Goal: Task Accomplishment & Management: Complete application form

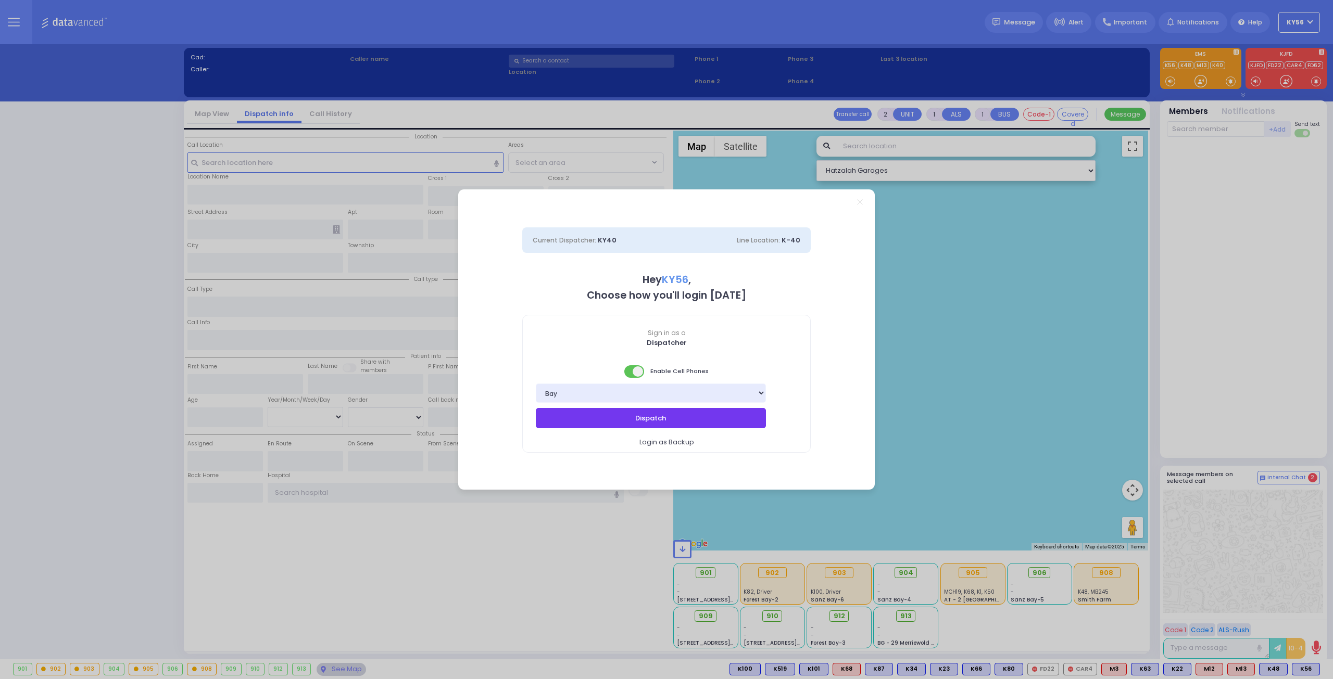
click at [724, 412] on button "Dispatch" at bounding box center [651, 418] width 230 height 20
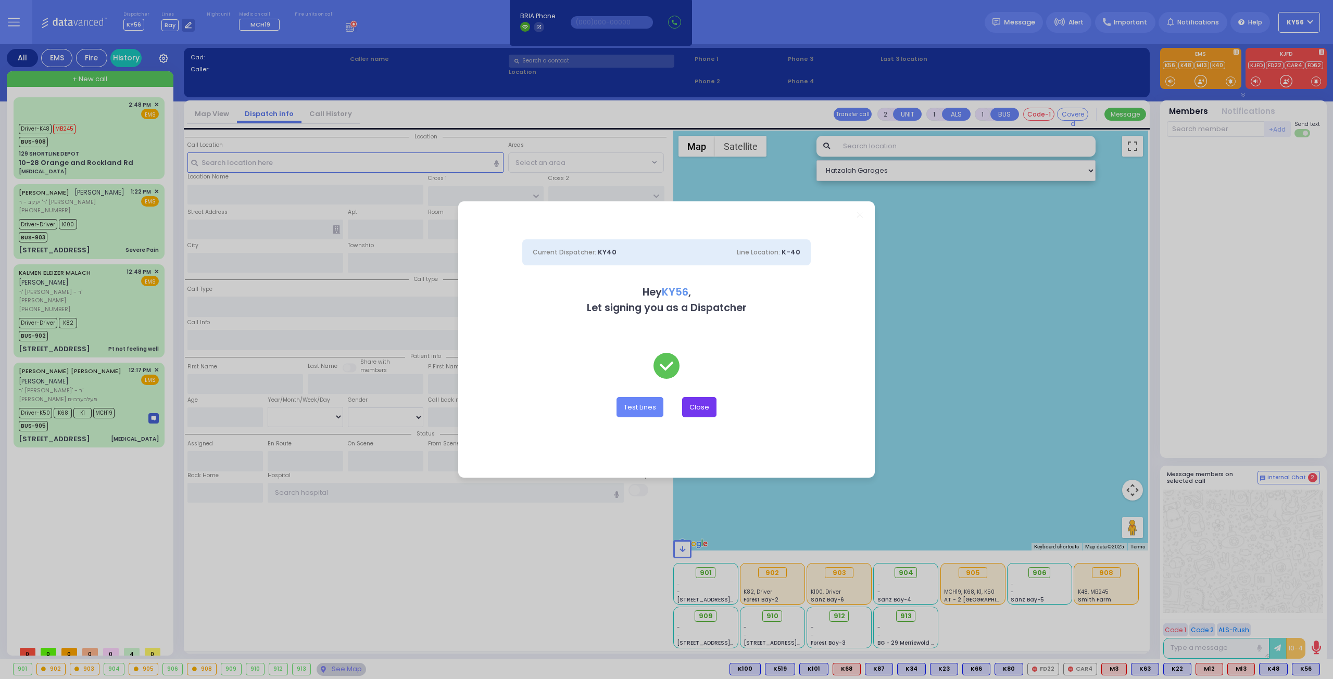
click at [696, 410] on button "Close" at bounding box center [699, 407] width 34 height 20
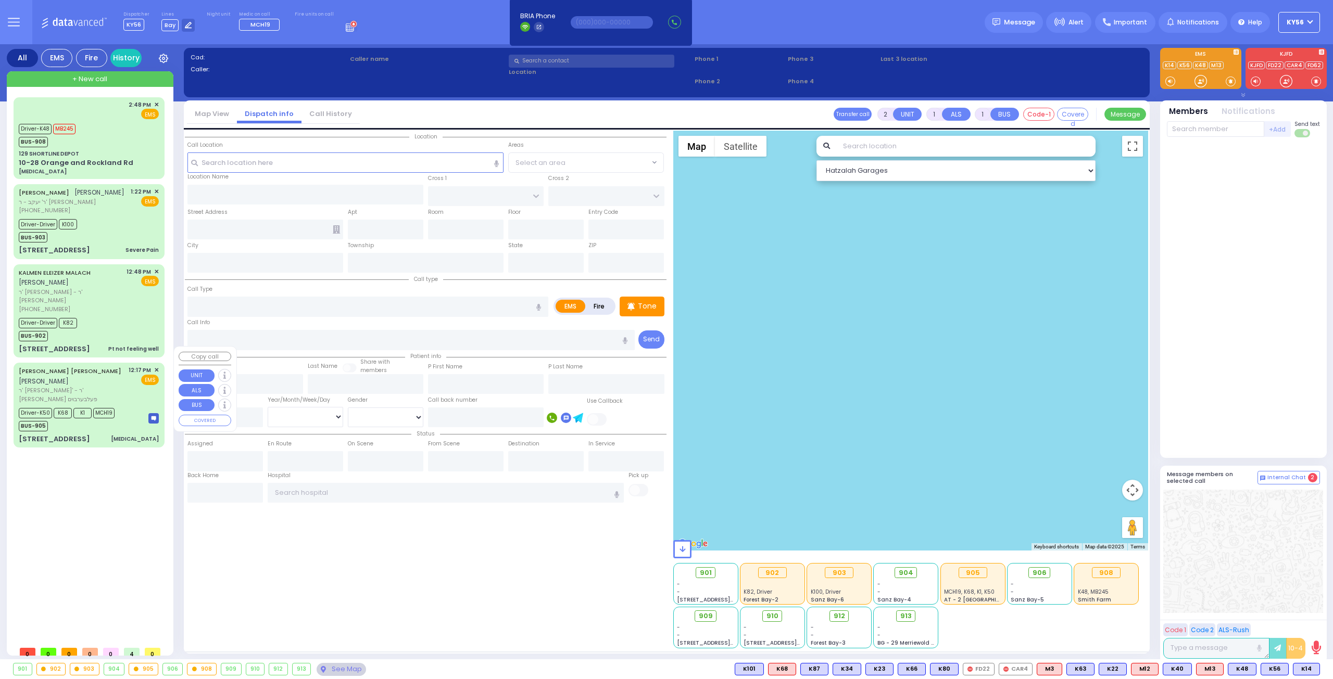
click at [96, 408] on div "[PERSON_NAME] [PERSON_NAME] [PERSON_NAME] [PERSON_NAME]' - ר' [PERSON_NAME] פעל…" at bounding box center [89, 404] width 147 height 81
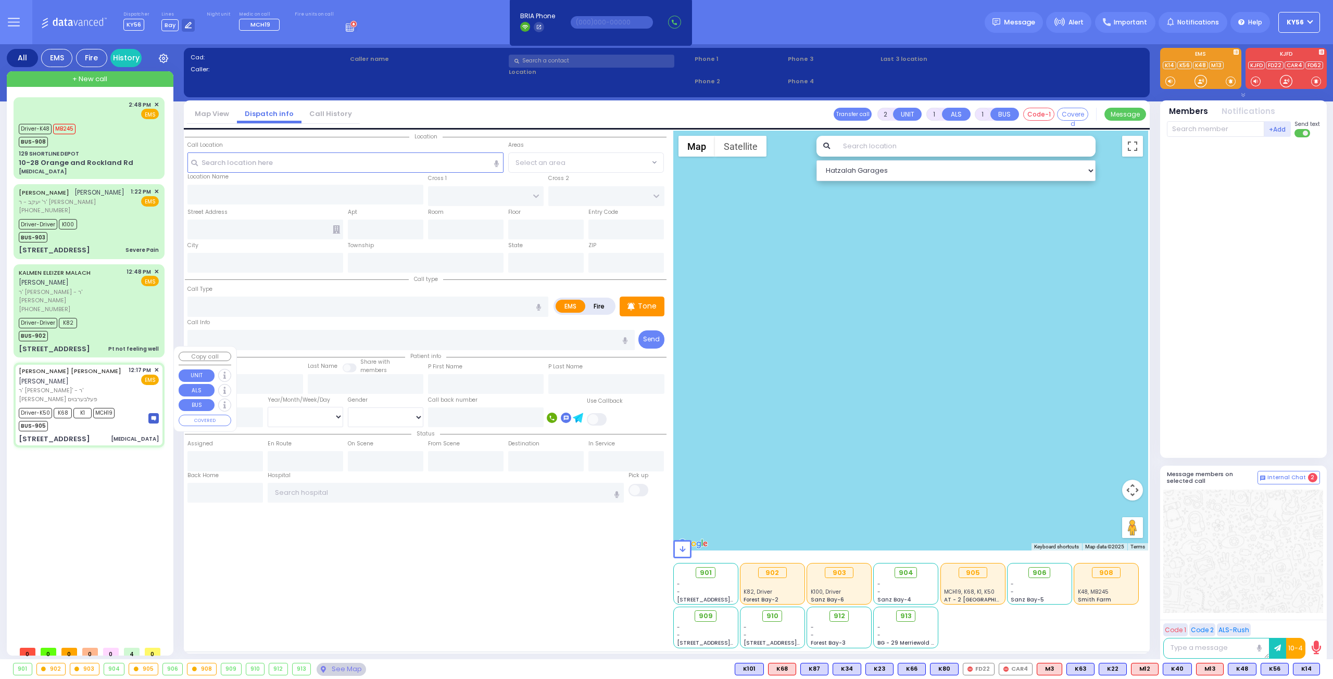
type input "6"
select select
type input "[MEDICAL_DATA]"
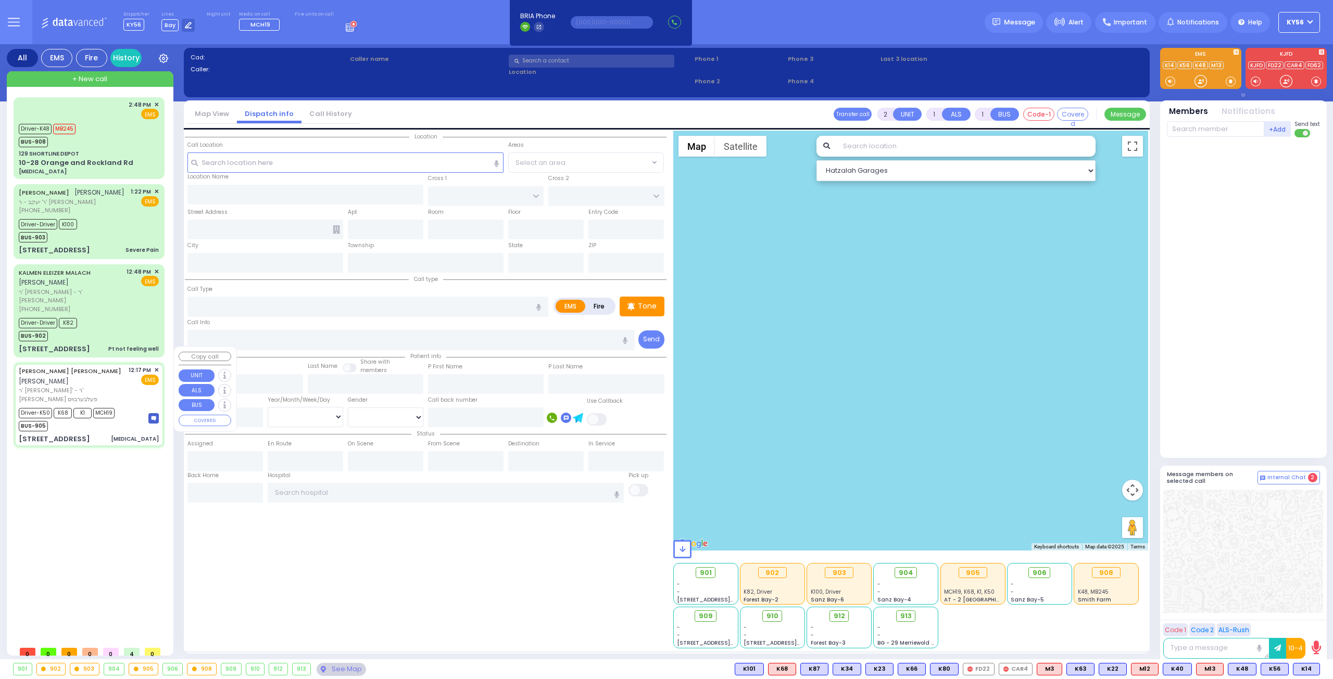
radio input "true"
type input "[PERSON_NAME]"
type input "STEINBERGER"
type input "[PERSON_NAME]"
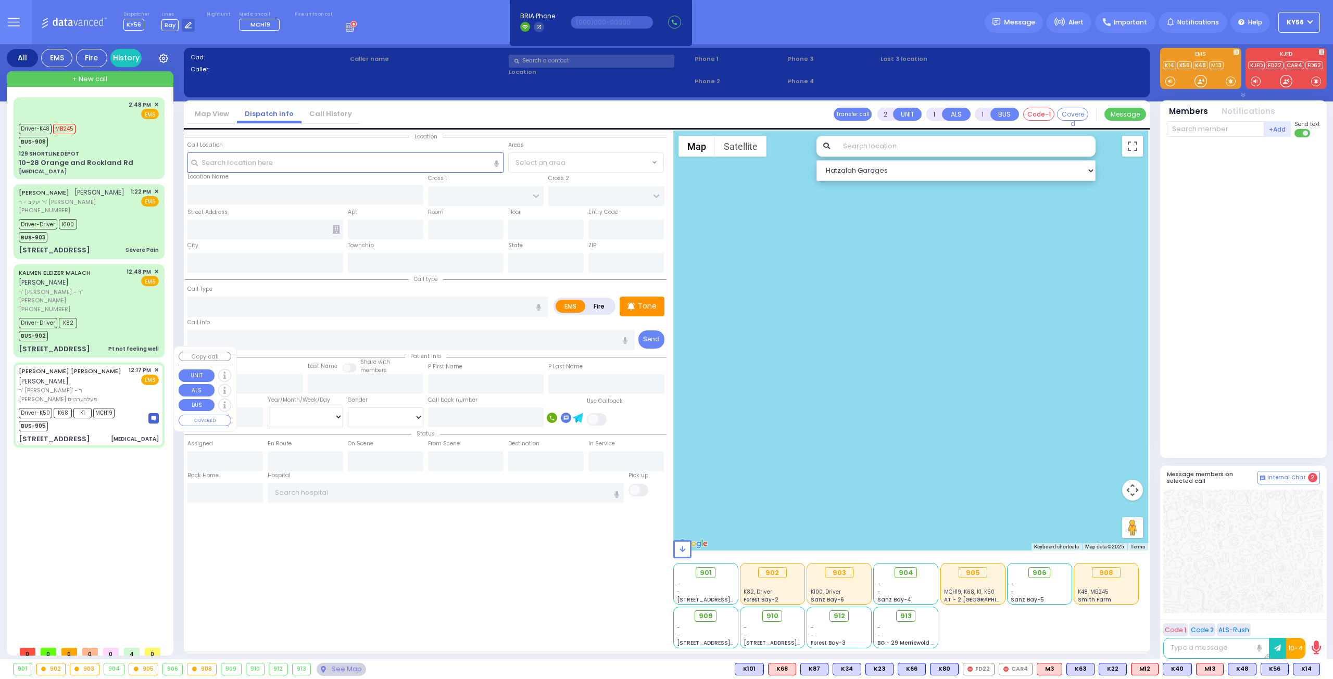
type input "76"
select select "Year"
select select "[DEMOGRAPHIC_DATA]"
type input "12:17"
type input "12:25"
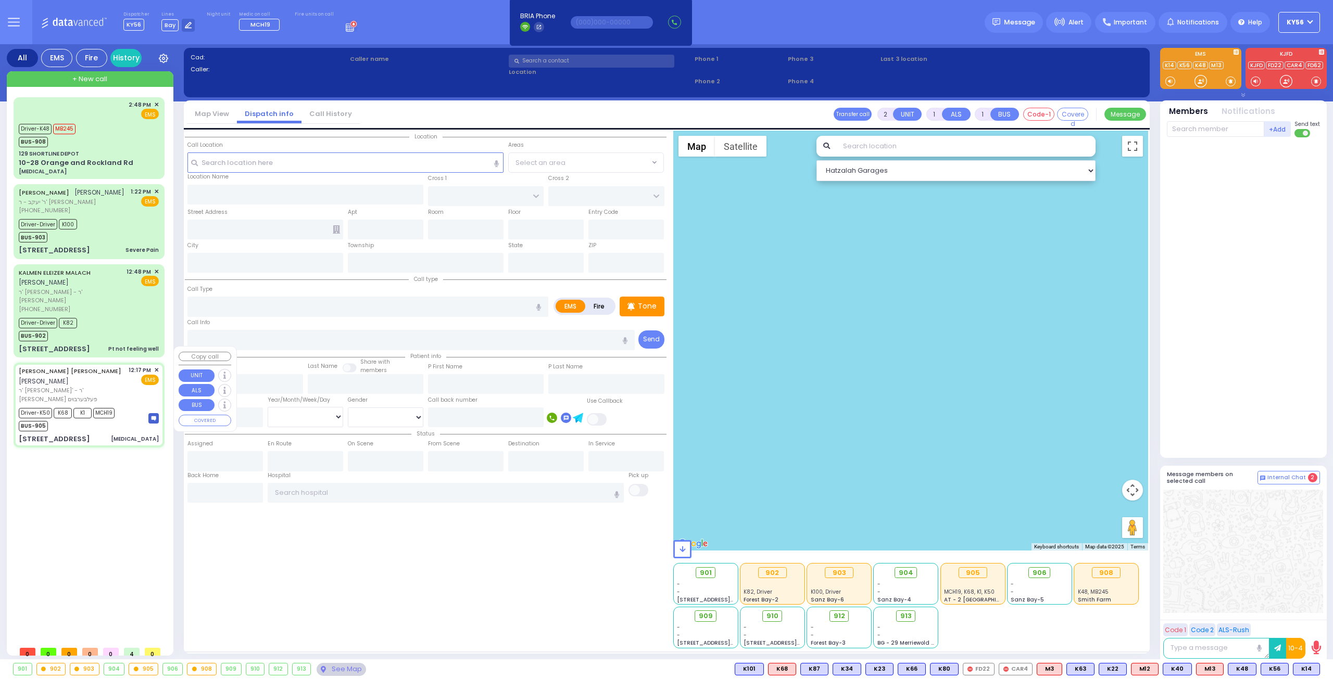
type input "12:38"
type input "13:00"
type input "14:00"
type input "15:00"
type input "[GEOGRAPHIC_DATA]"
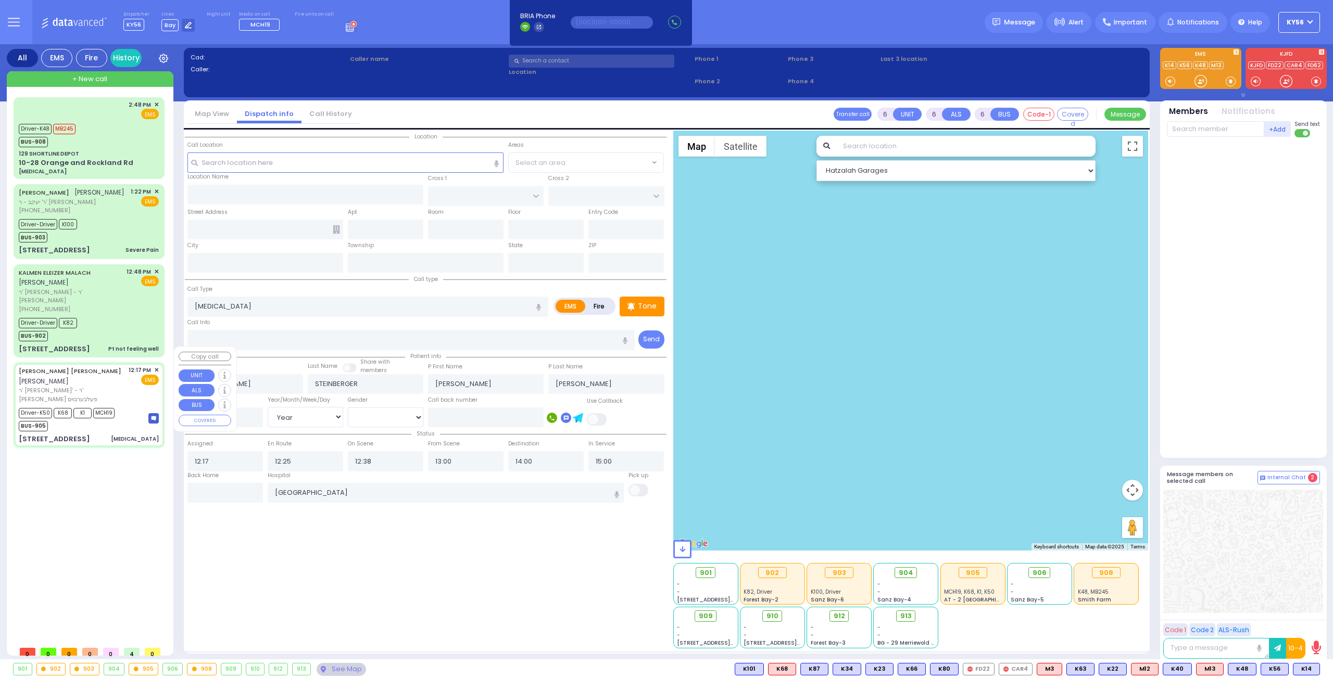
select select "Hatzalah Garages"
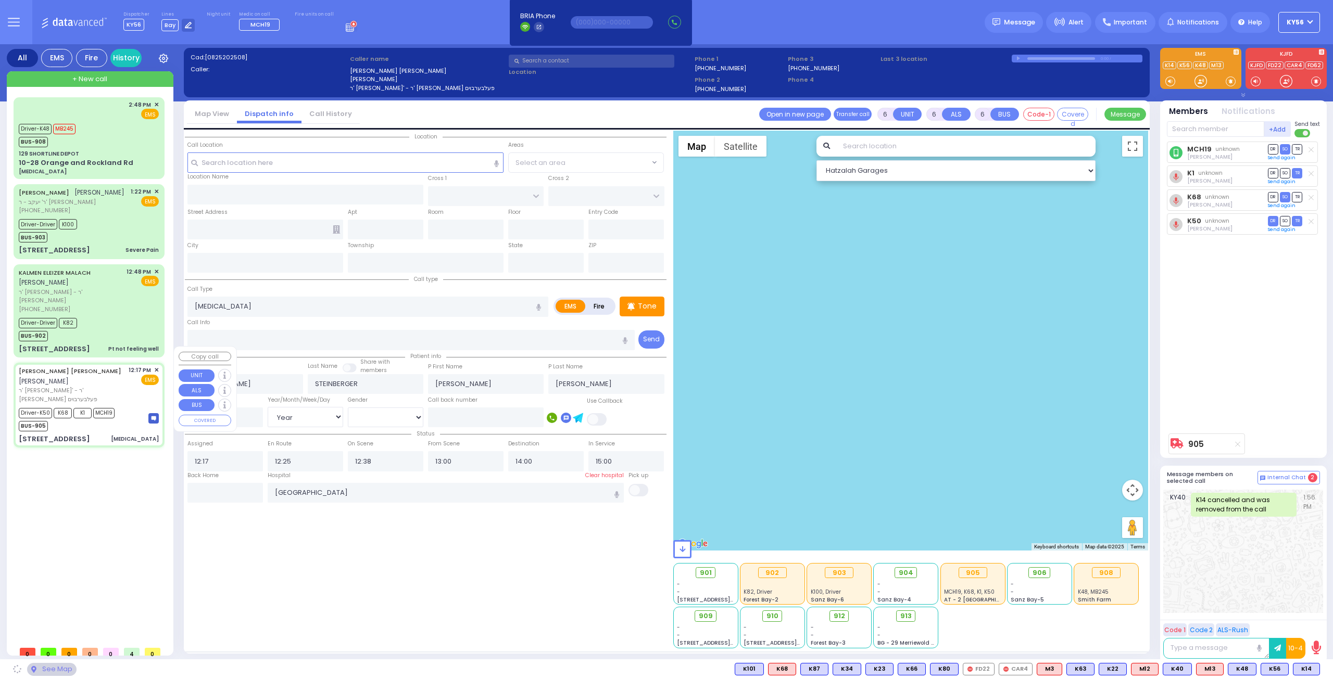
type input "NICKLESBURG RD"
type input "KRAKOW BLVD"
type input "[STREET_ADDRESS]"
type input "302"
type input "Monroe"
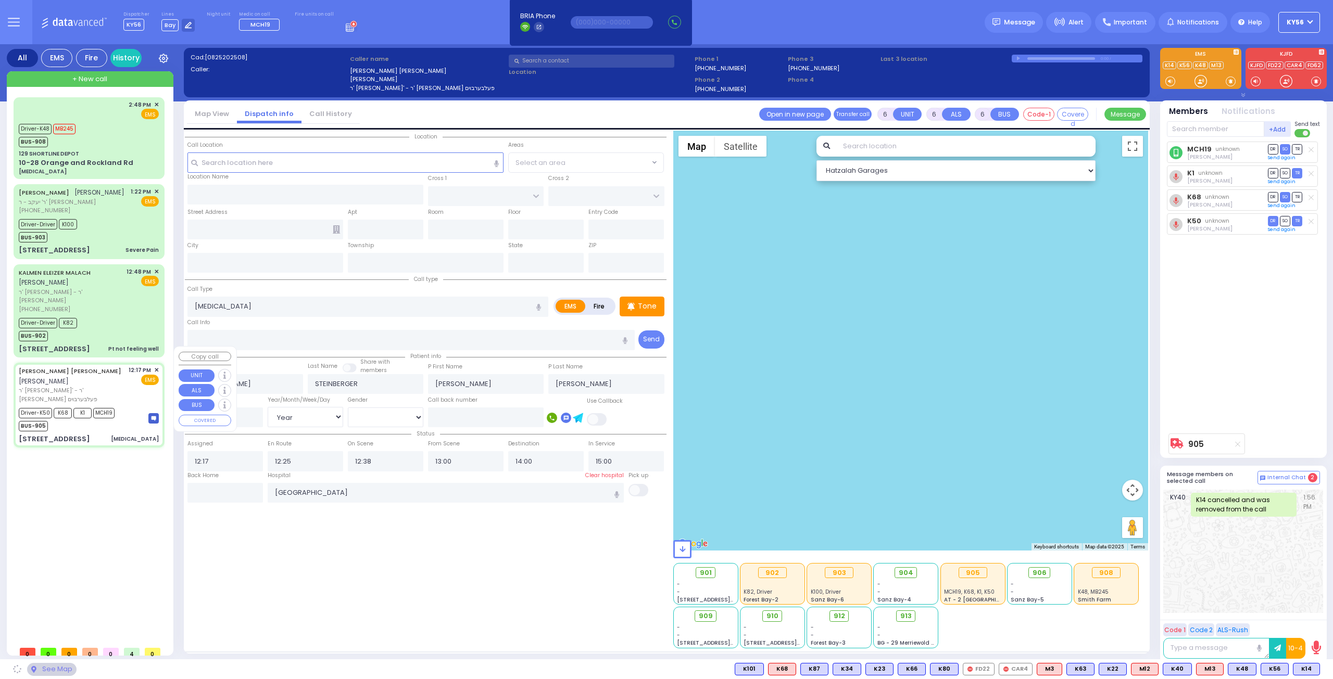
type input "[US_STATE]"
type input "10950"
select select "ATZEI TAMURIM"
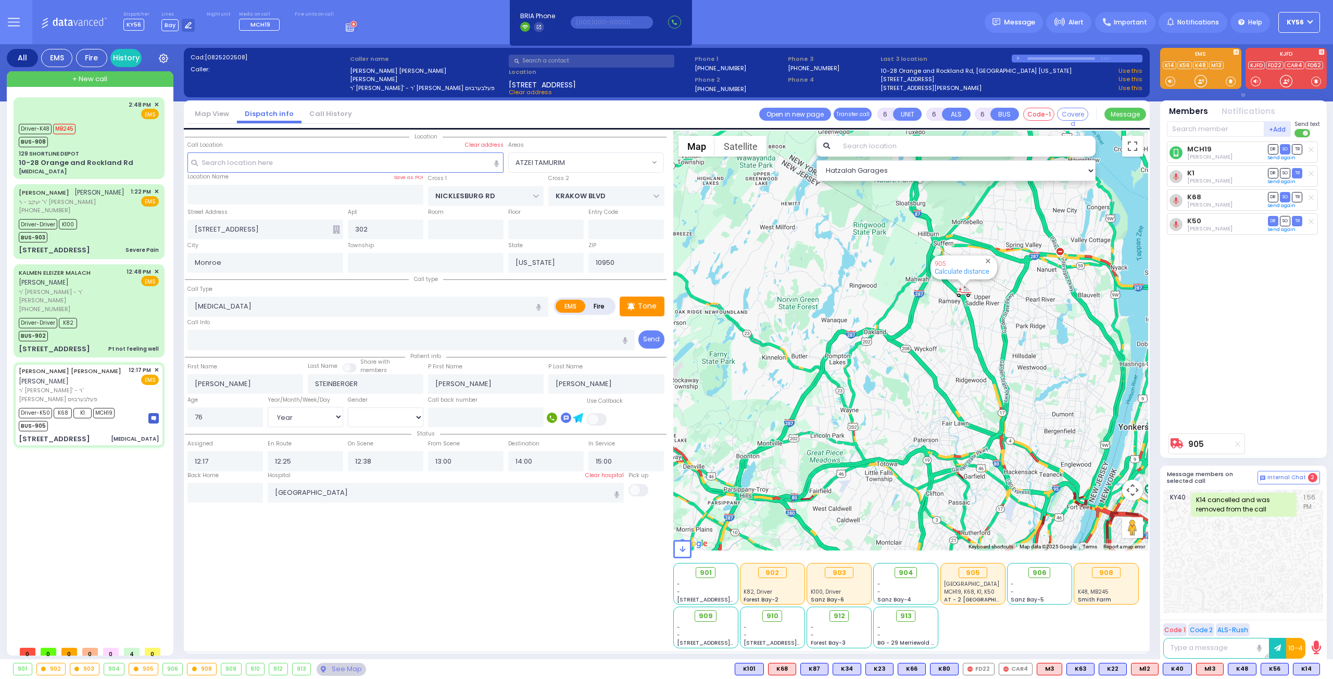
drag, startPoint x: 942, startPoint y: 360, endPoint x: 928, endPoint y: 373, distance: 19.9
click at [928, 373] on div "905 Calculate distance" at bounding box center [910, 341] width 475 height 420
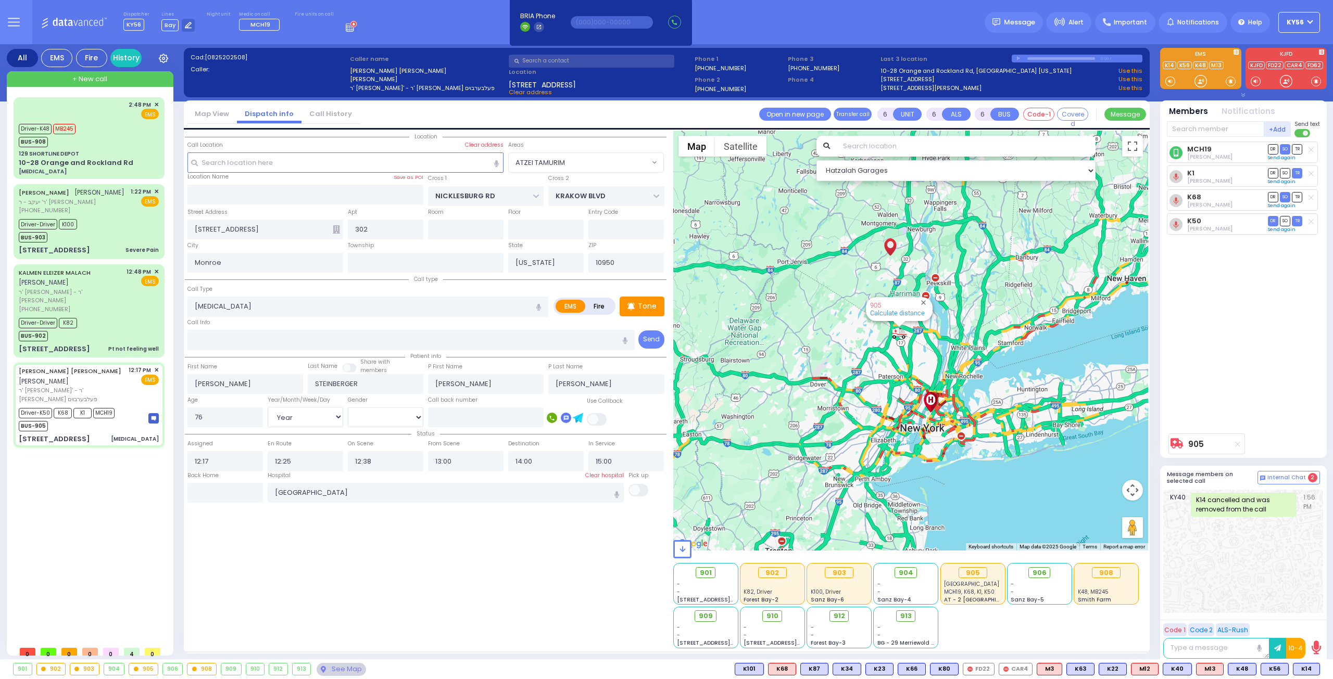
click at [323, 113] on link "Call History" at bounding box center [330, 114] width 58 height 10
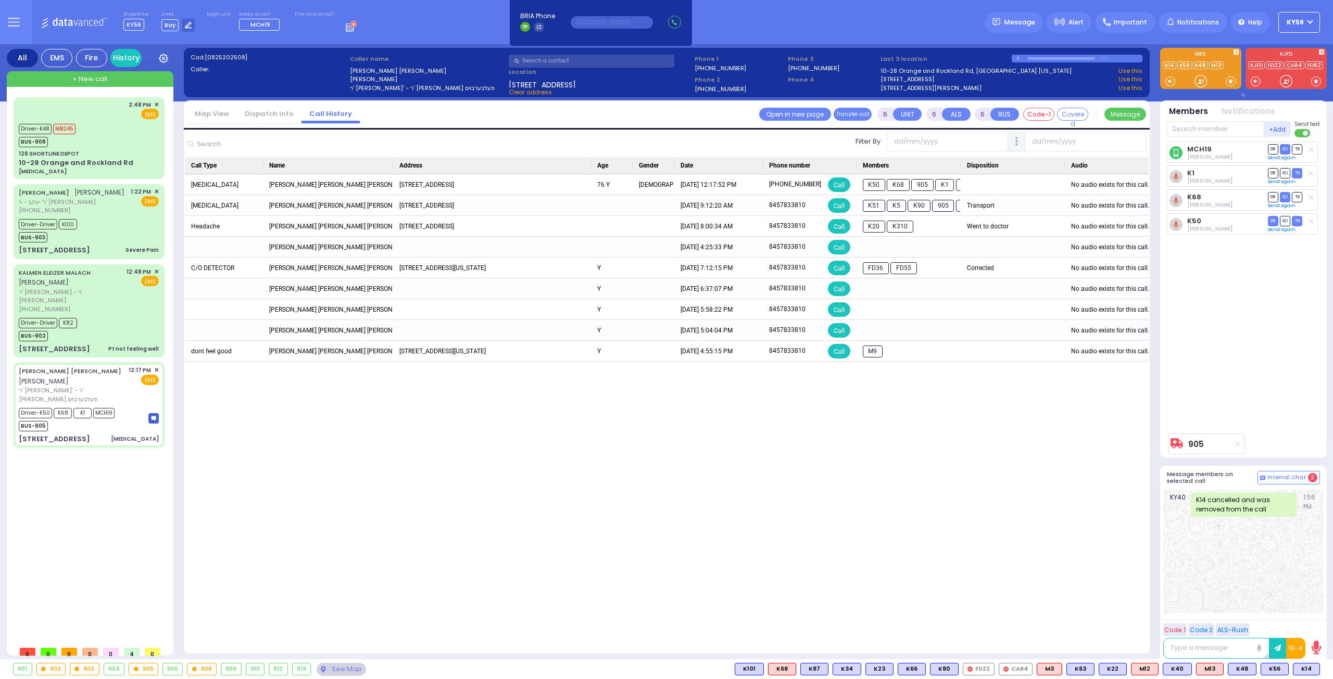
click at [271, 111] on link "Dispatch info" at bounding box center [269, 114] width 65 height 10
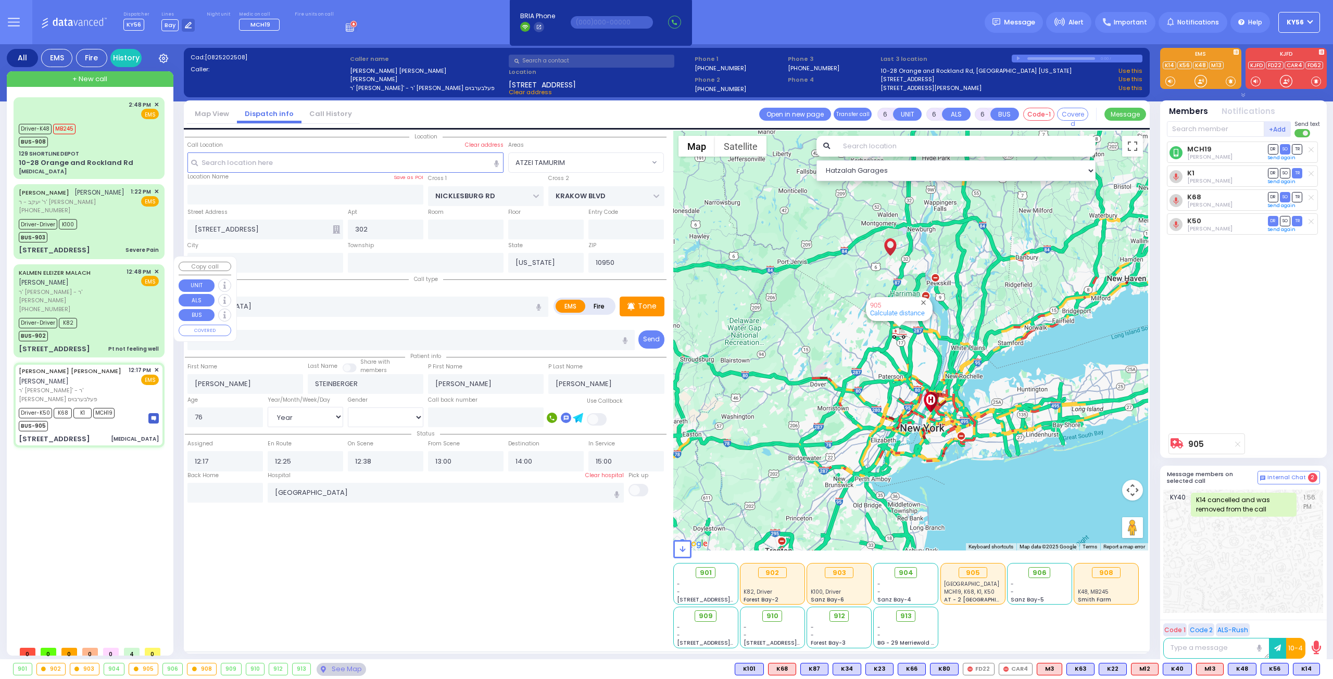
click at [135, 315] on div "Driver-Driver K82 BUS-902" at bounding box center [89, 328] width 140 height 26
select select
type input "Pt not feeling well"
radio input "true"
type input "[PERSON_NAME]"
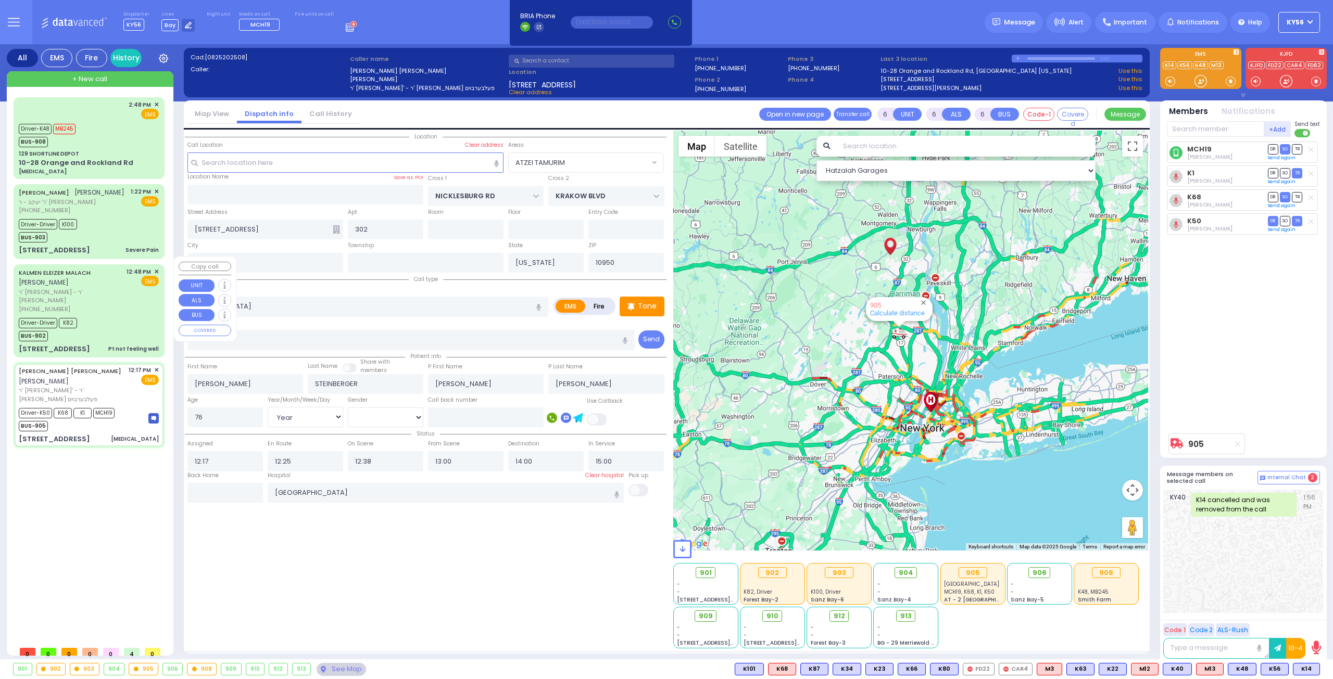
type input "[PERSON_NAME]"
type input "34"
select select "Year"
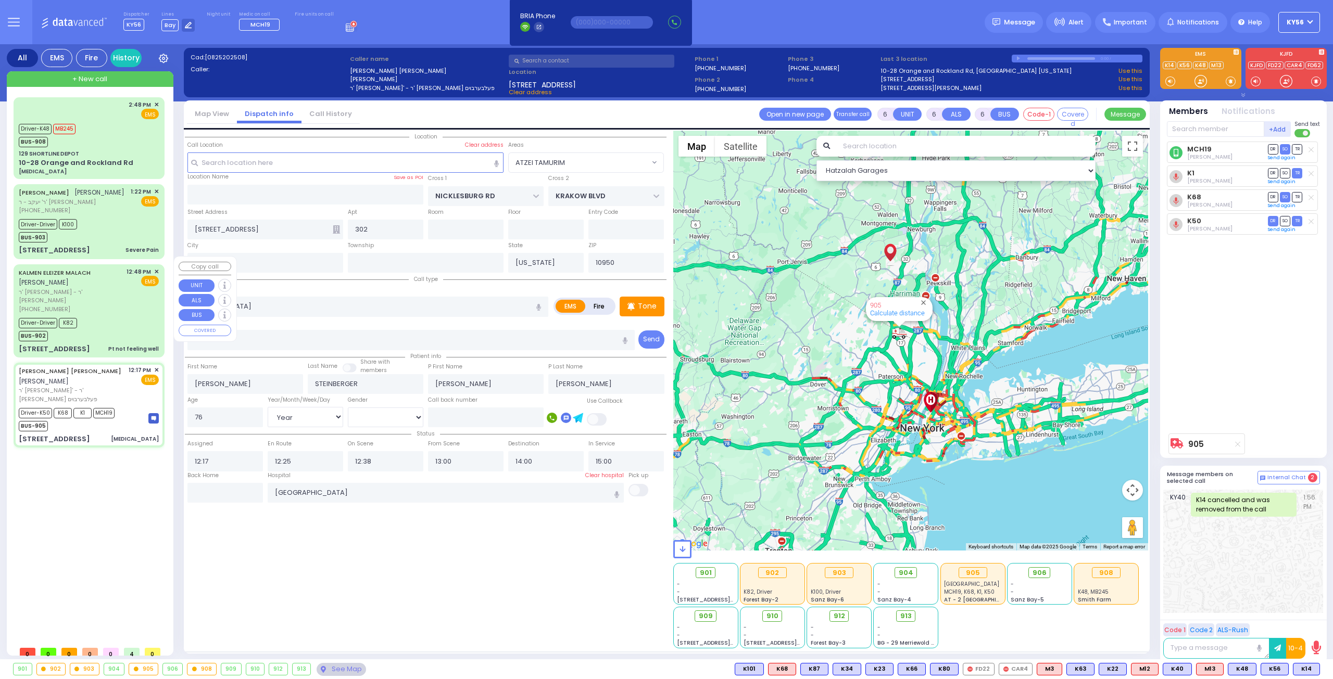
select select "[DEMOGRAPHIC_DATA]"
type input "12:48"
type input "12:53"
type input "12:57"
type input "13:27"
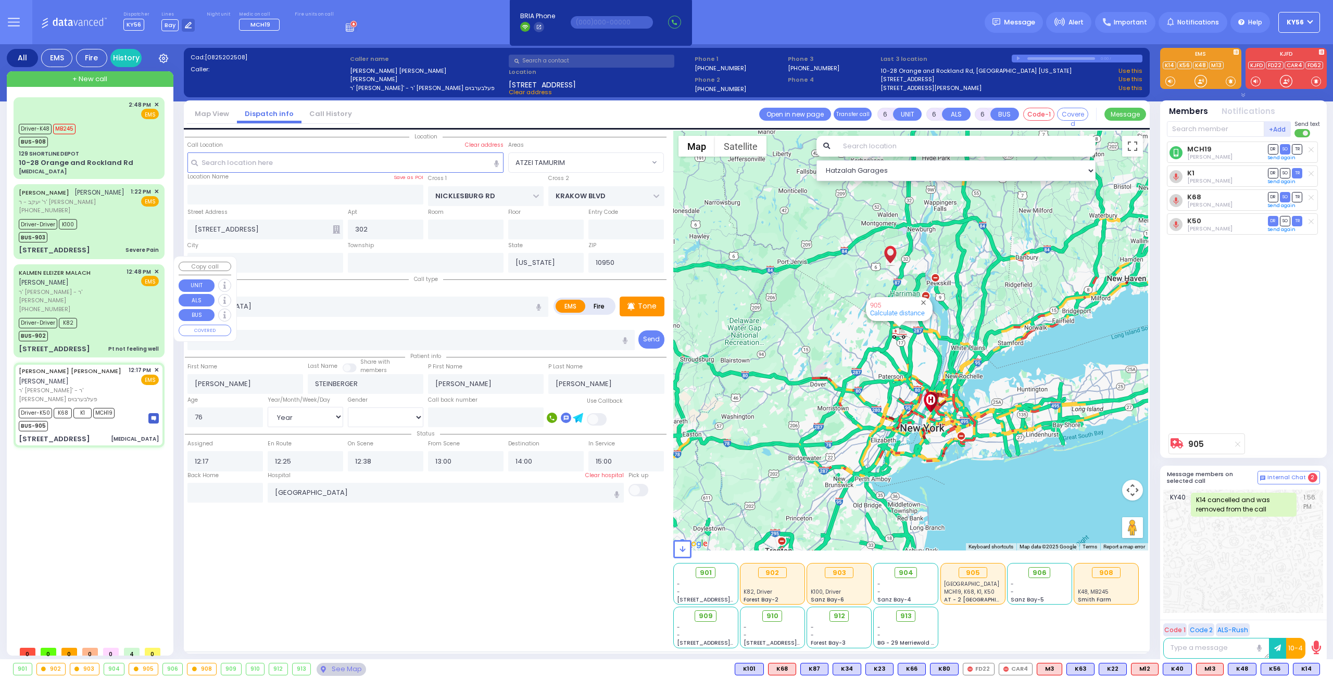
type input "14:25"
type input "14:43"
type input "[GEOGRAPHIC_DATA]-[PERSON_NAME][GEOGRAPHIC_DATA]"
type input "ROVNA COURT"
type input "[GEOGRAPHIC_DATA]"
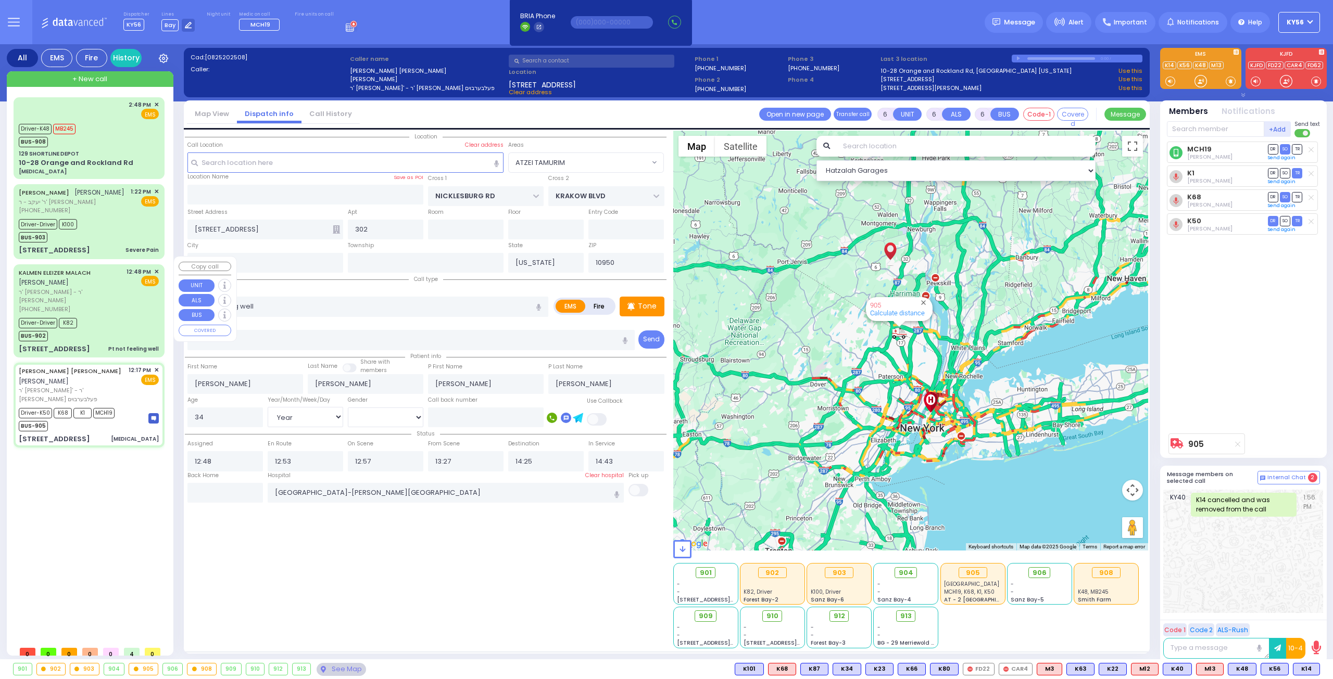
type input "[STREET_ADDRESS]"
select select "SECTION 5"
select select "Hatzalah Garages"
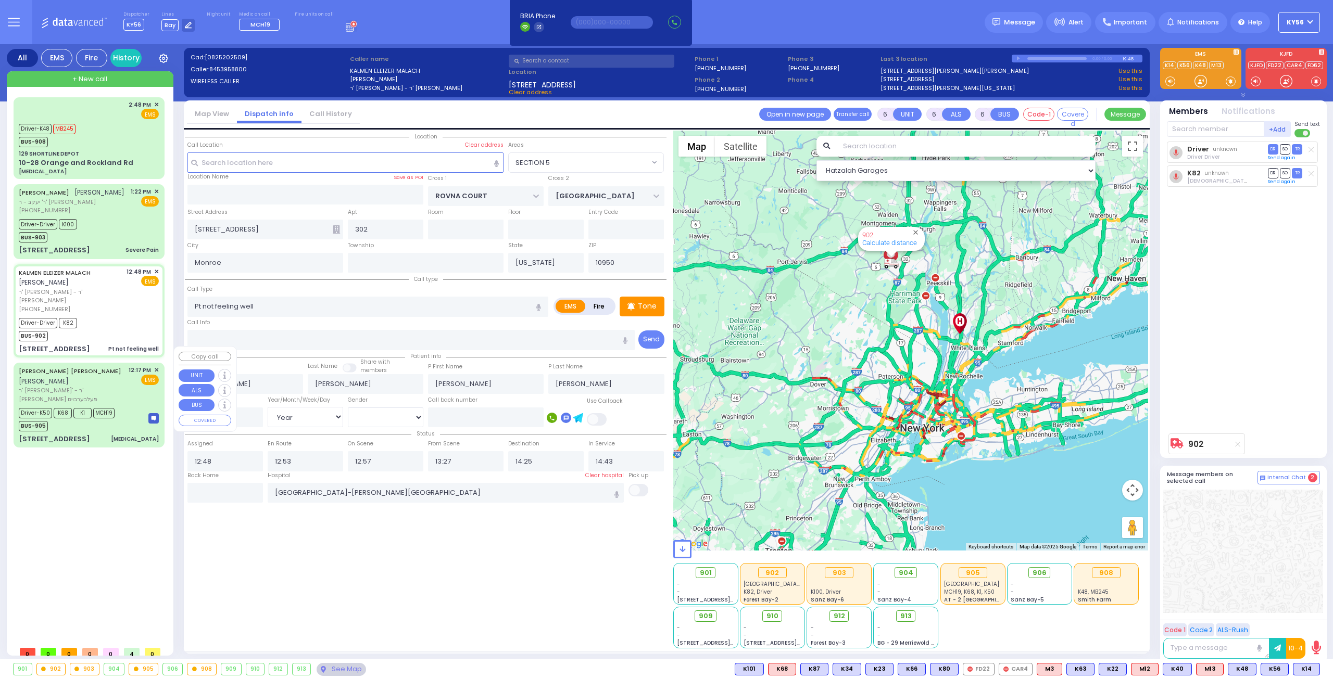
click at [106, 408] on div "[PERSON_NAME] [PERSON_NAME] [PERSON_NAME] [PERSON_NAME]' - ר' [PERSON_NAME] פעל…" at bounding box center [89, 404] width 147 height 81
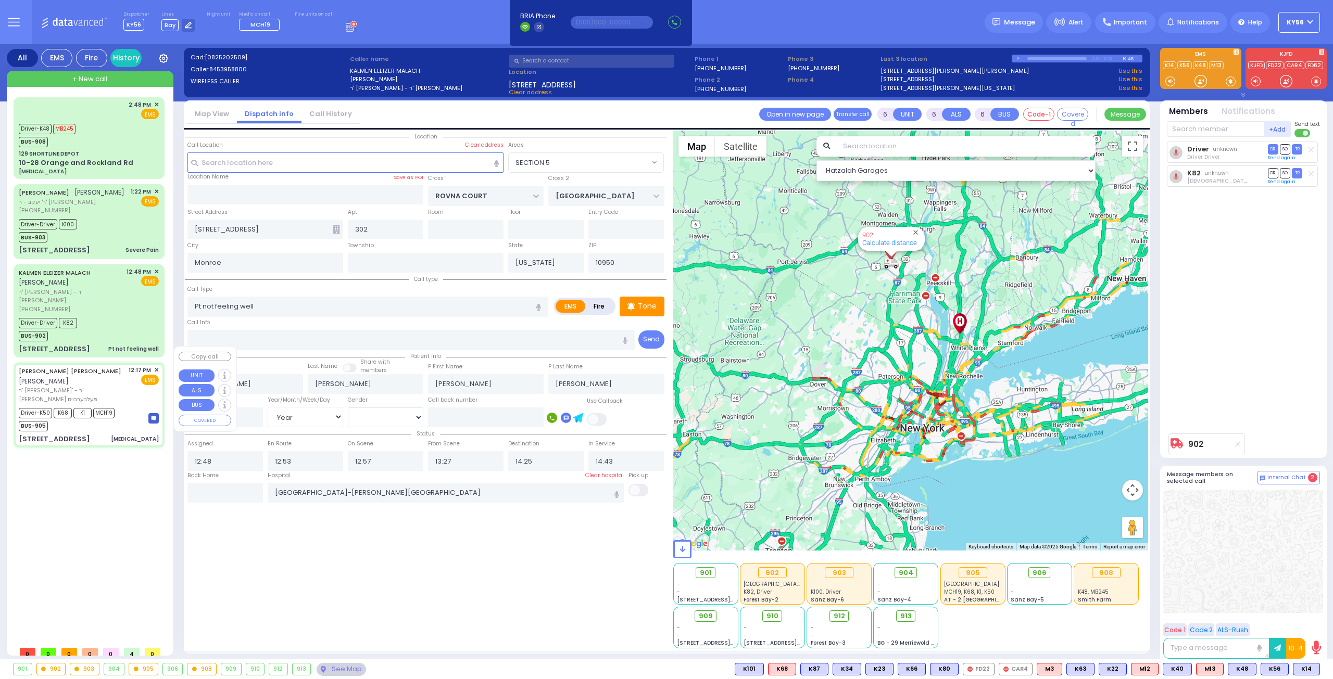
select select
type input "[MEDICAL_DATA]"
radio input "true"
type input "[PERSON_NAME]"
type input "STEINBERGER"
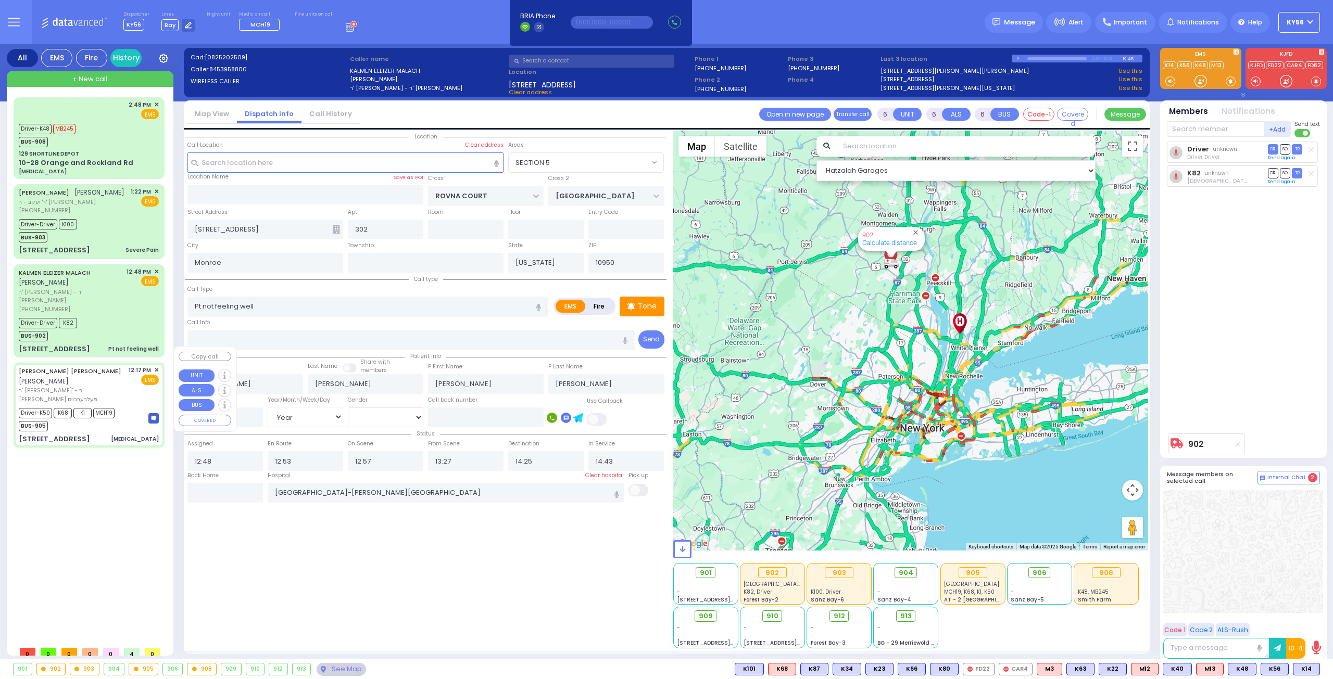
type input "[PERSON_NAME]"
type input "76"
select select "Year"
select select "[DEMOGRAPHIC_DATA]"
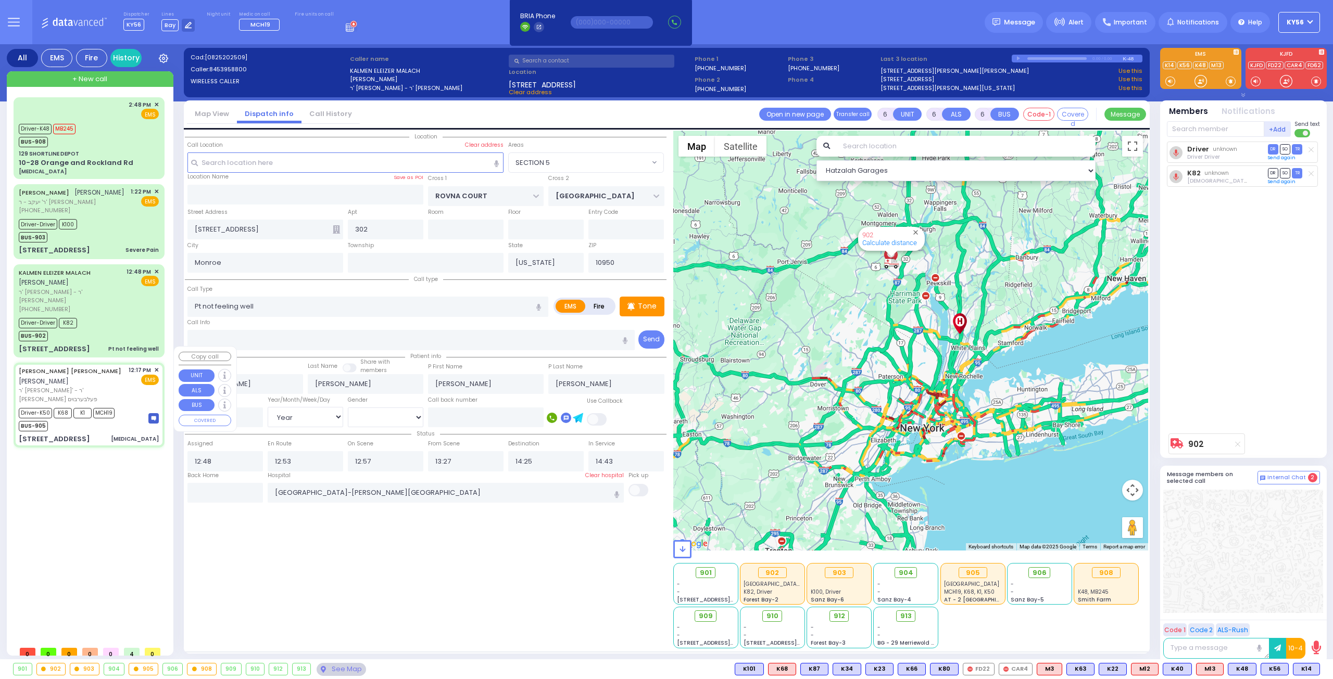
type input "12:17"
type input "12:25"
type input "12:38"
type input "13:00"
type input "14:00"
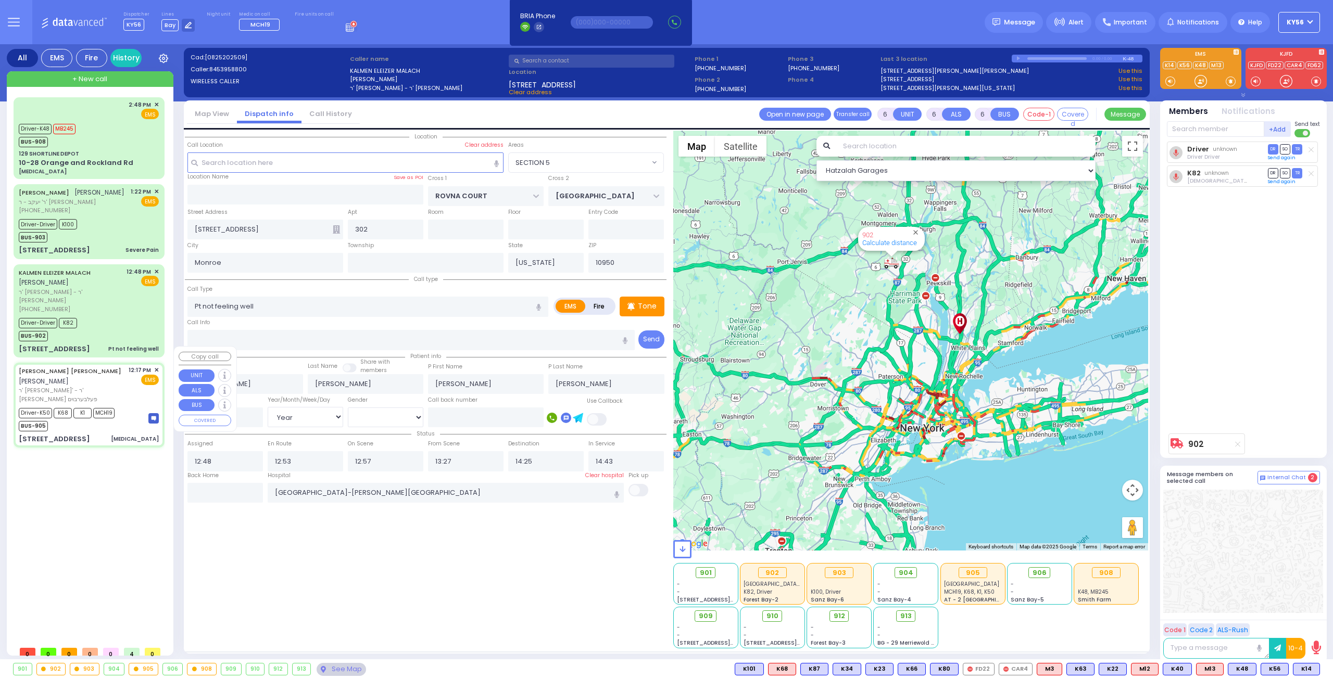
type input "15:00"
type input "[GEOGRAPHIC_DATA]"
select select "Hatzalah Garages"
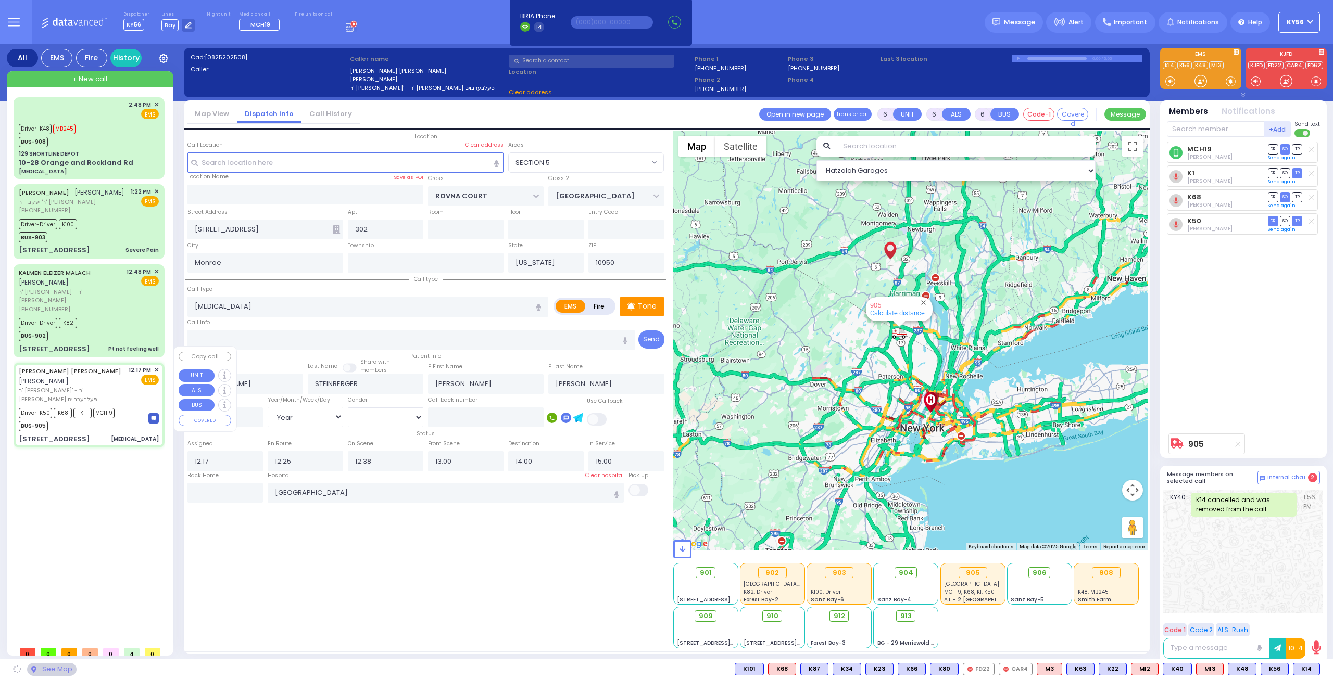
type input "NICKLESBURG RD"
type input "KRAKOW BLVD"
type input "[STREET_ADDRESS]"
select select "ATZEI TAMURIM"
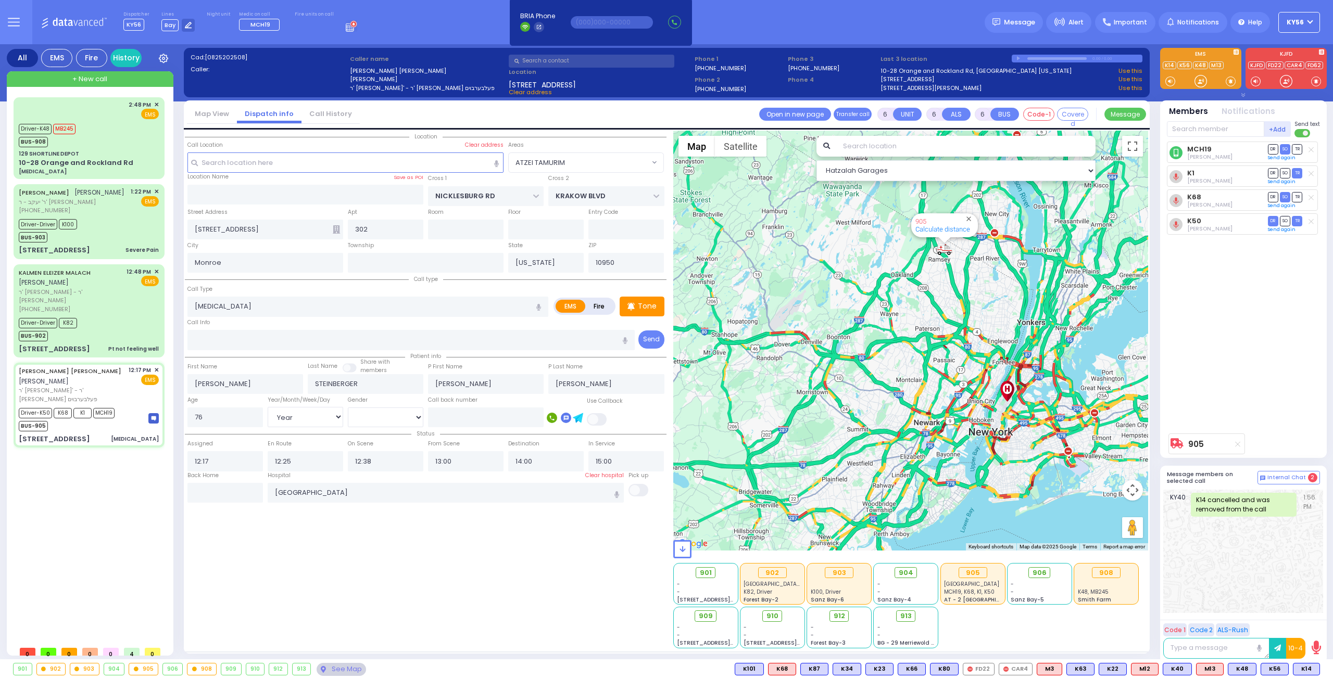
drag, startPoint x: 907, startPoint y: 386, endPoint x: 894, endPoint y: 474, distance: 89.0
click at [893, 473] on div "905 Calculate distance" at bounding box center [910, 341] width 475 height 420
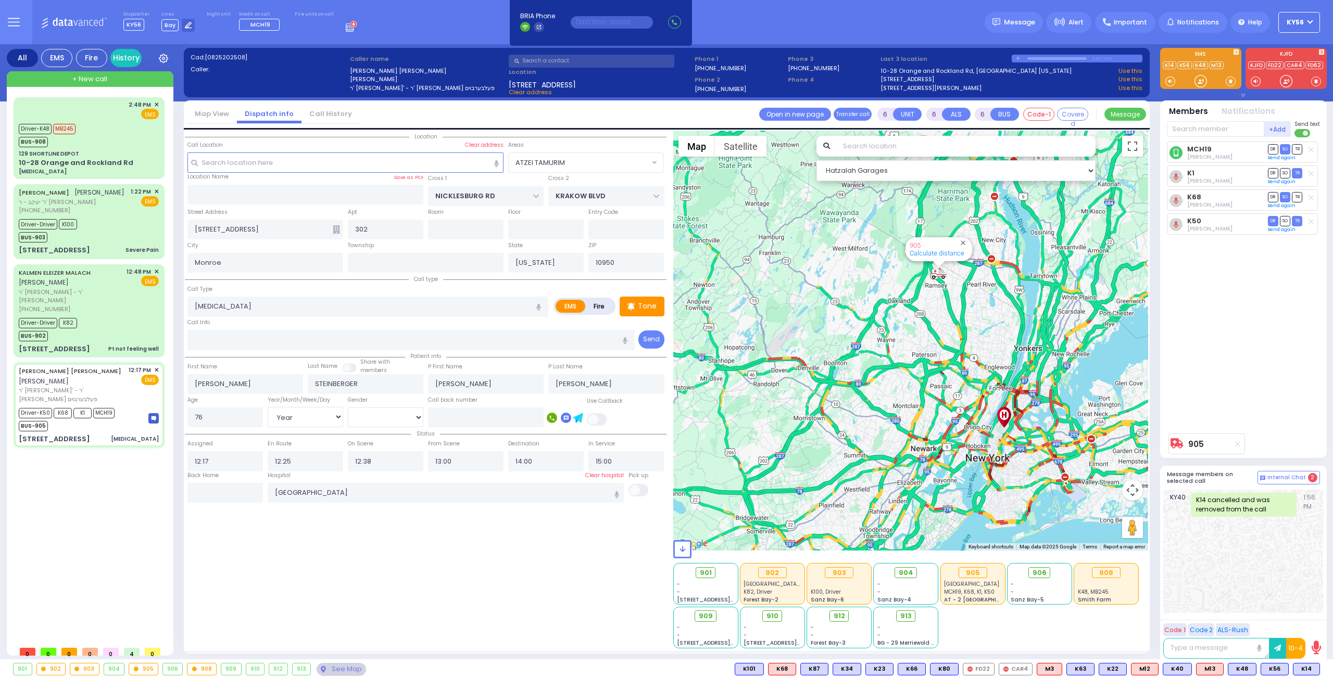
drag, startPoint x: 995, startPoint y: 423, endPoint x: 1001, endPoint y: 351, distance: 71.6
click at [1004, 347] on div "905 Calculate distance" at bounding box center [910, 341] width 475 height 420
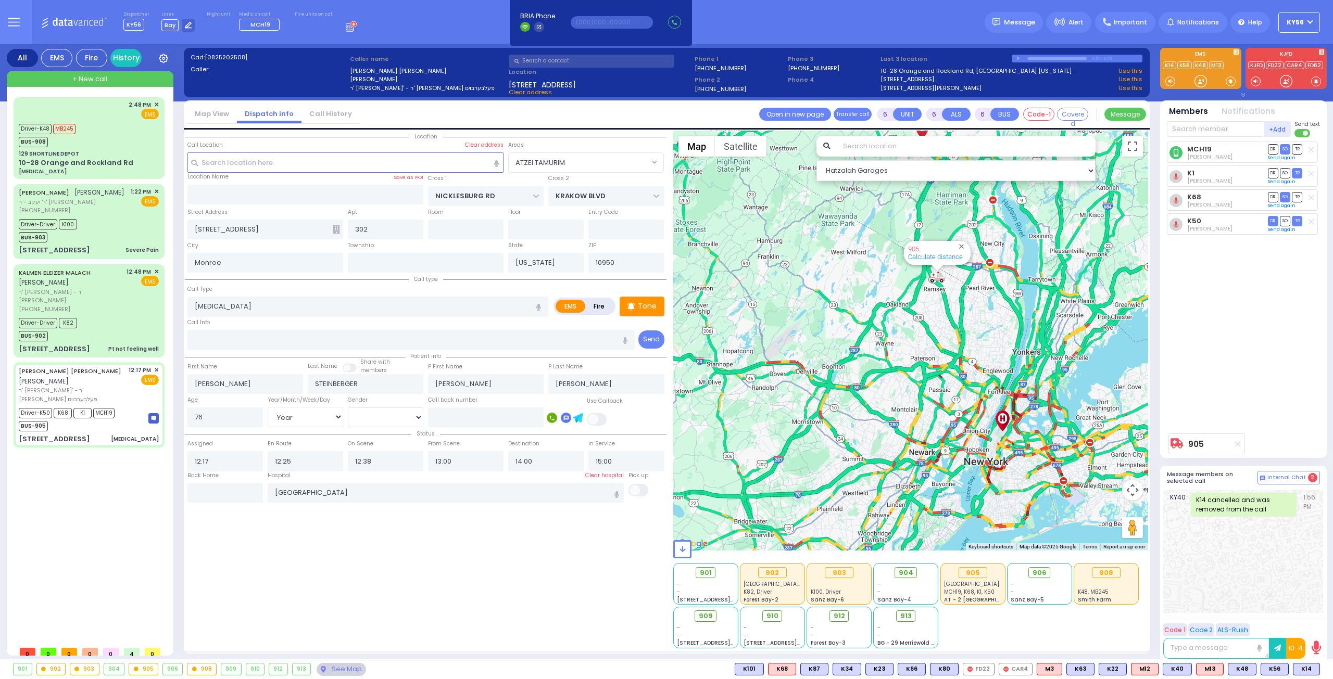
drag, startPoint x: 977, startPoint y: 413, endPoint x: 969, endPoint y: 451, distance: 38.7
click at [970, 452] on div "905 Calculate distance" at bounding box center [910, 341] width 475 height 420
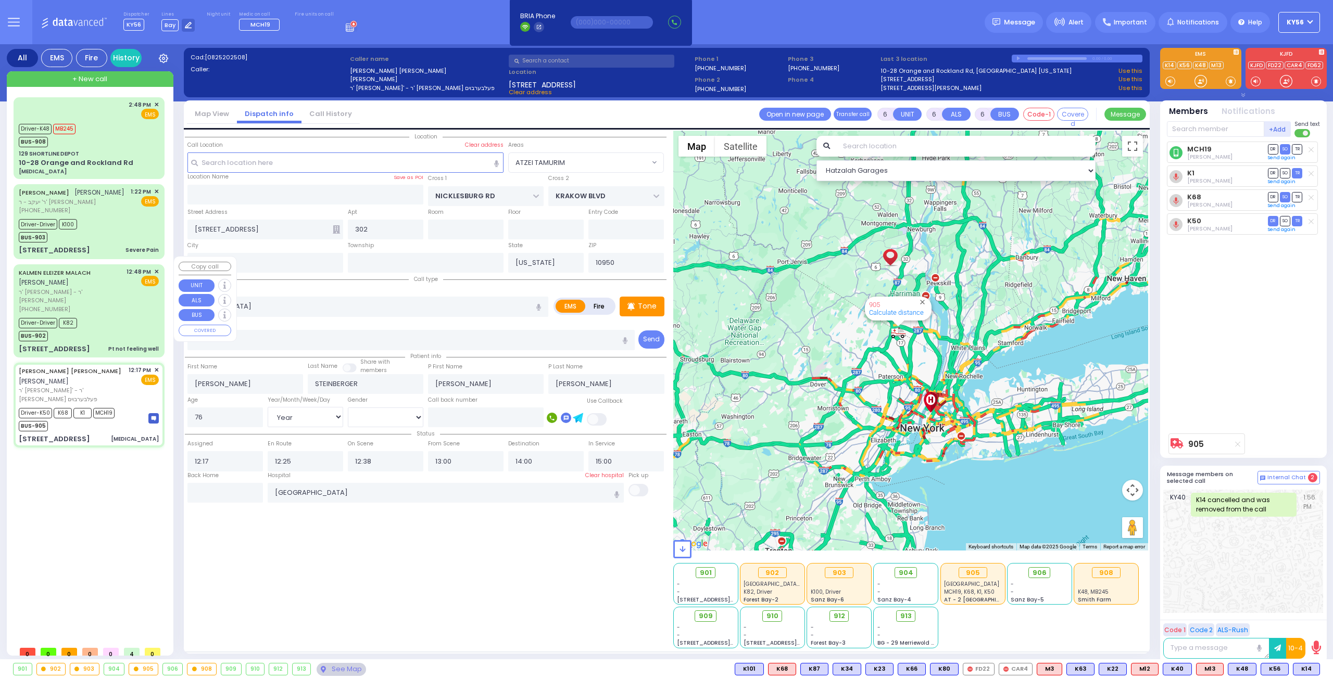
click at [108, 315] on div "Driver-Driver K82 BUS-902" at bounding box center [89, 328] width 140 height 26
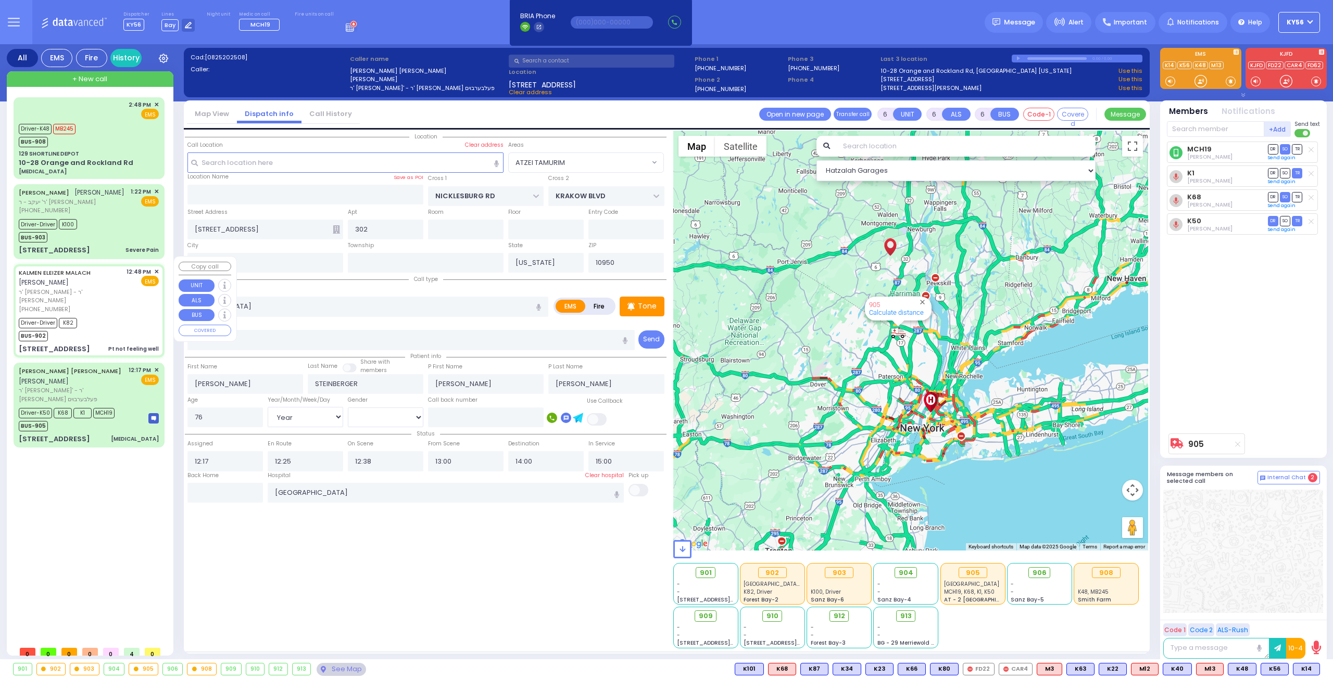
select select
type input "Pt not feeling well"
radio input "true"
type input "[PERSON_NAME]"
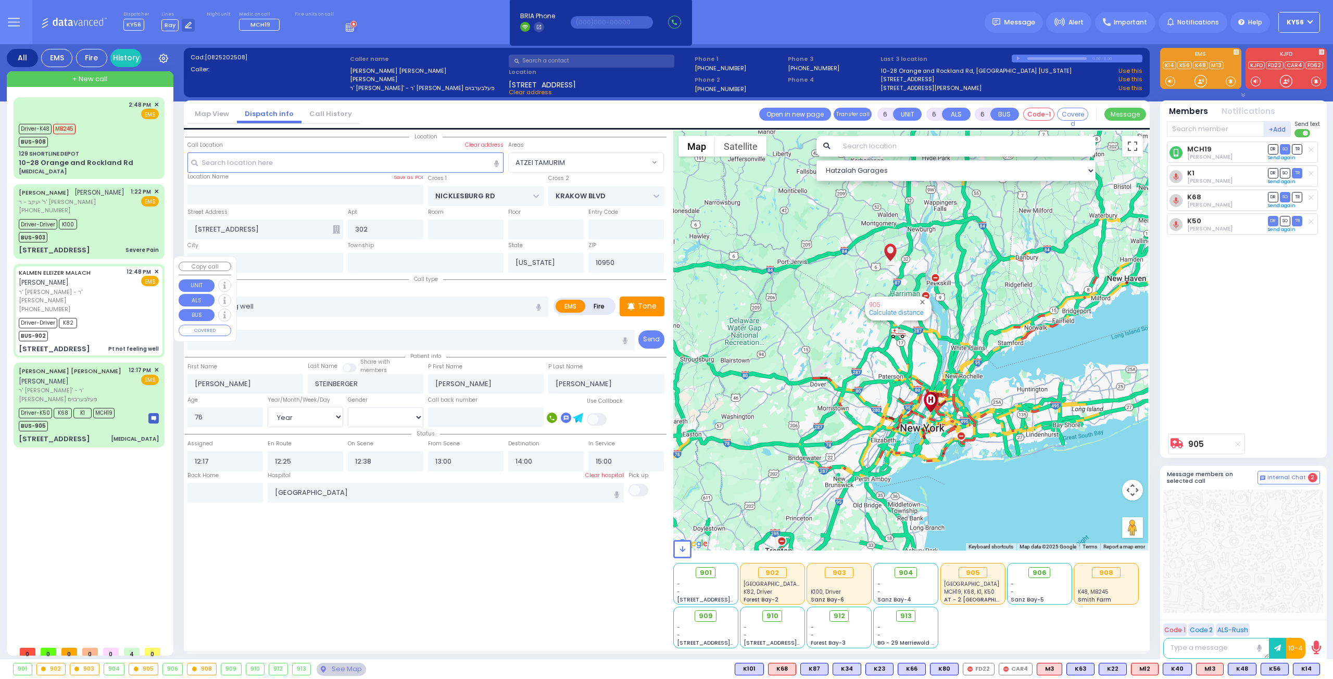
type input "[PERSON_NAME]"
type input "34"
select select "Year"
select select "[DEMOGRAPHIC_DATA]"
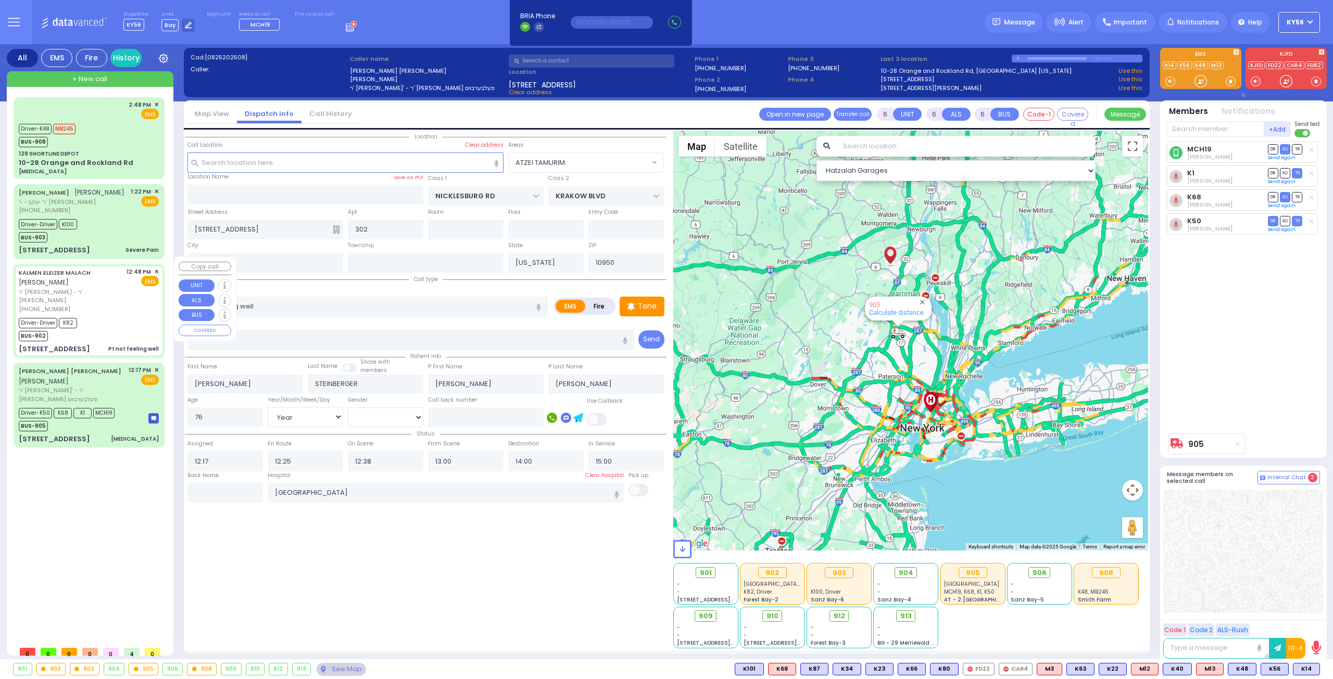
type input "12:48"
type input "12:53"
type input "12:57"
type input "13:27"
type input "14:25"
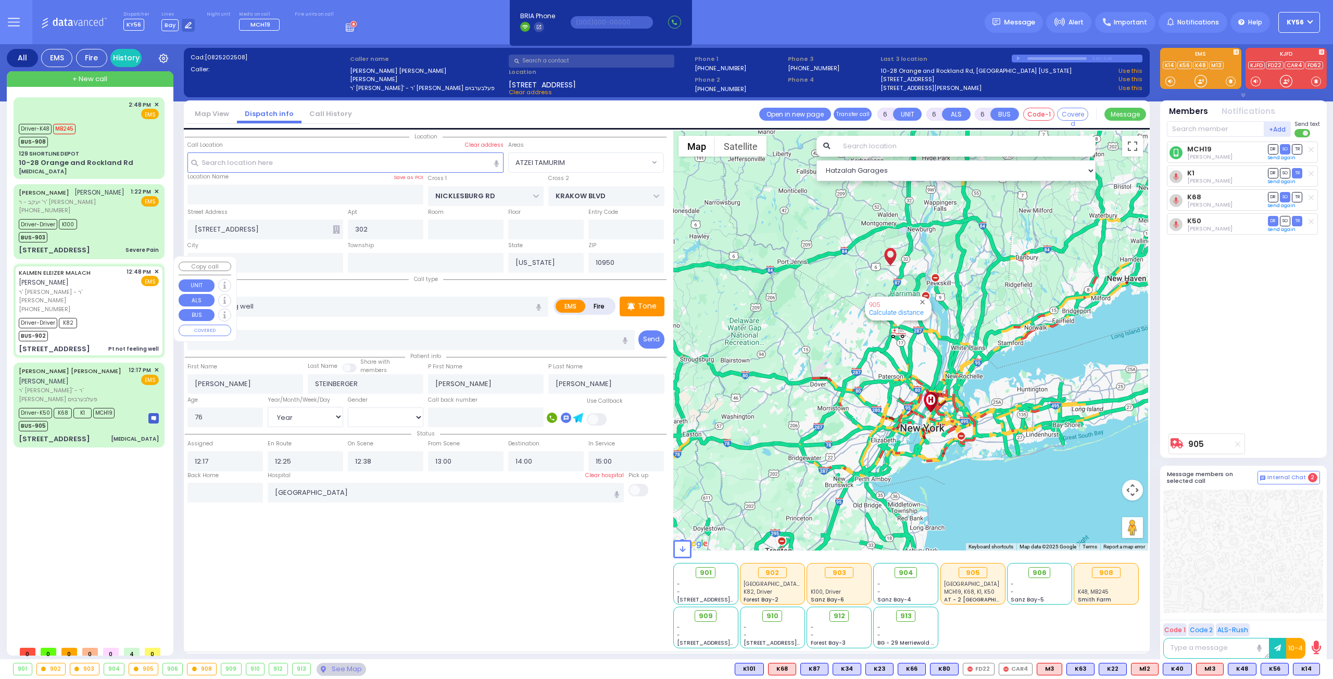
type input "14:43"
type input "[GEOGRAPHIC_DATA]-[PERSON_NAME][GEOGRAPHIC_DATA]"
type input "ROVNA COURT"
type input "[GEOGRAPHIC_DATA]"
type input "[STREET_ADDRESS]"
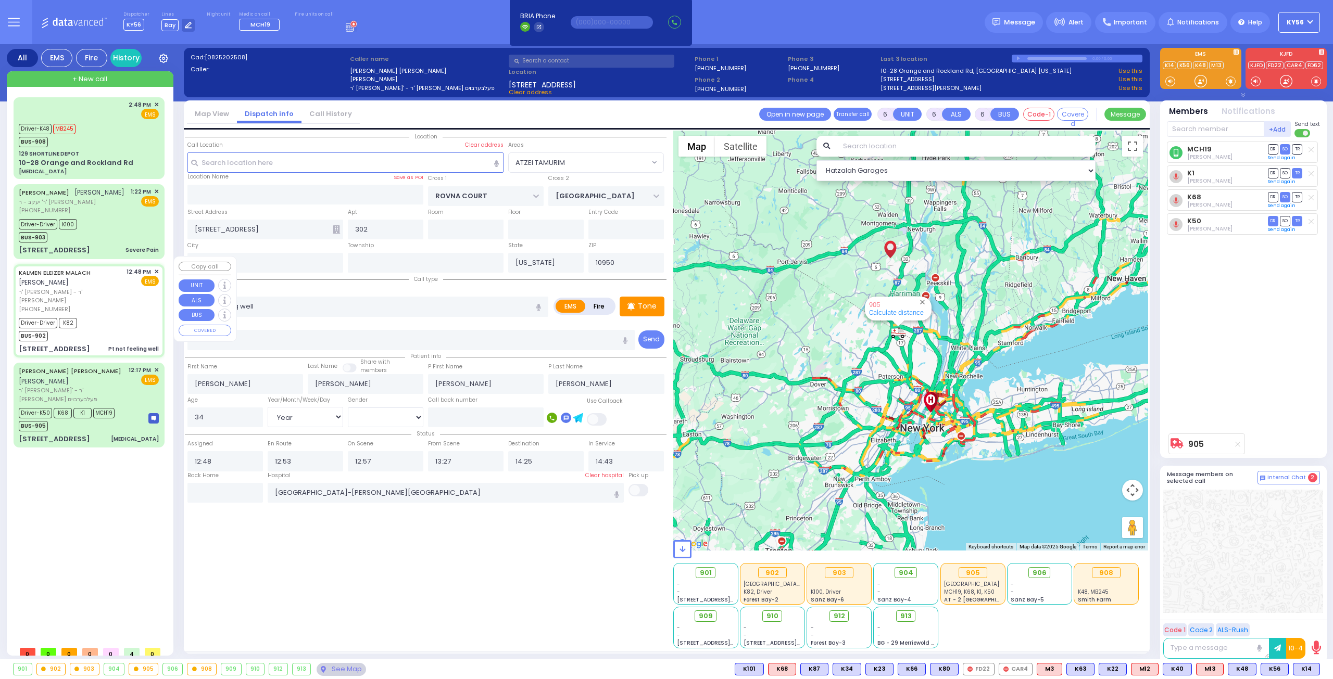
select select "SECTION 5"
select select "Hatzalah Garages"
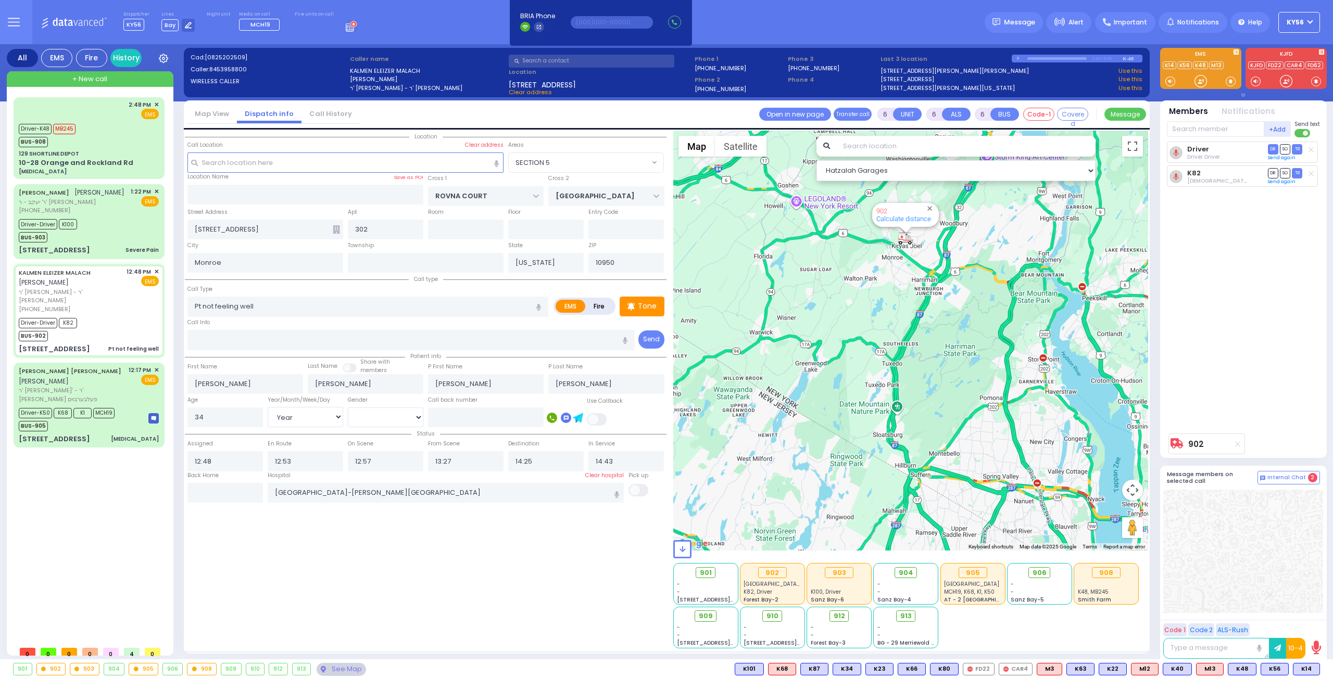
drag, startPoint x: 885, startPoint y: 318, endPoint x: 891, endPoint y: 359, distance: 42.1
click at [892, 352] on div "902 Calculate distance" at bounding box center [910, 341] width 475 height 420
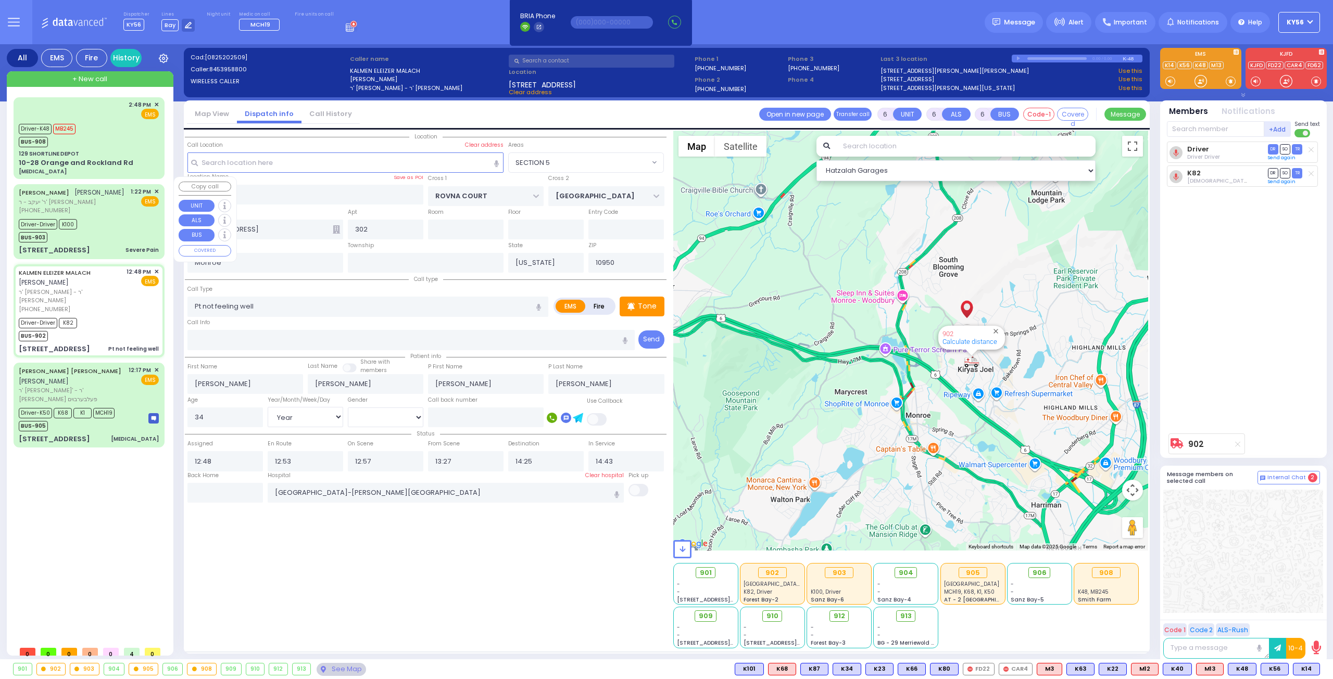
click at [117, 233] on div "Driver-Driver K100 BUS-903" at bounding box center [89, 230] width 140 height 26
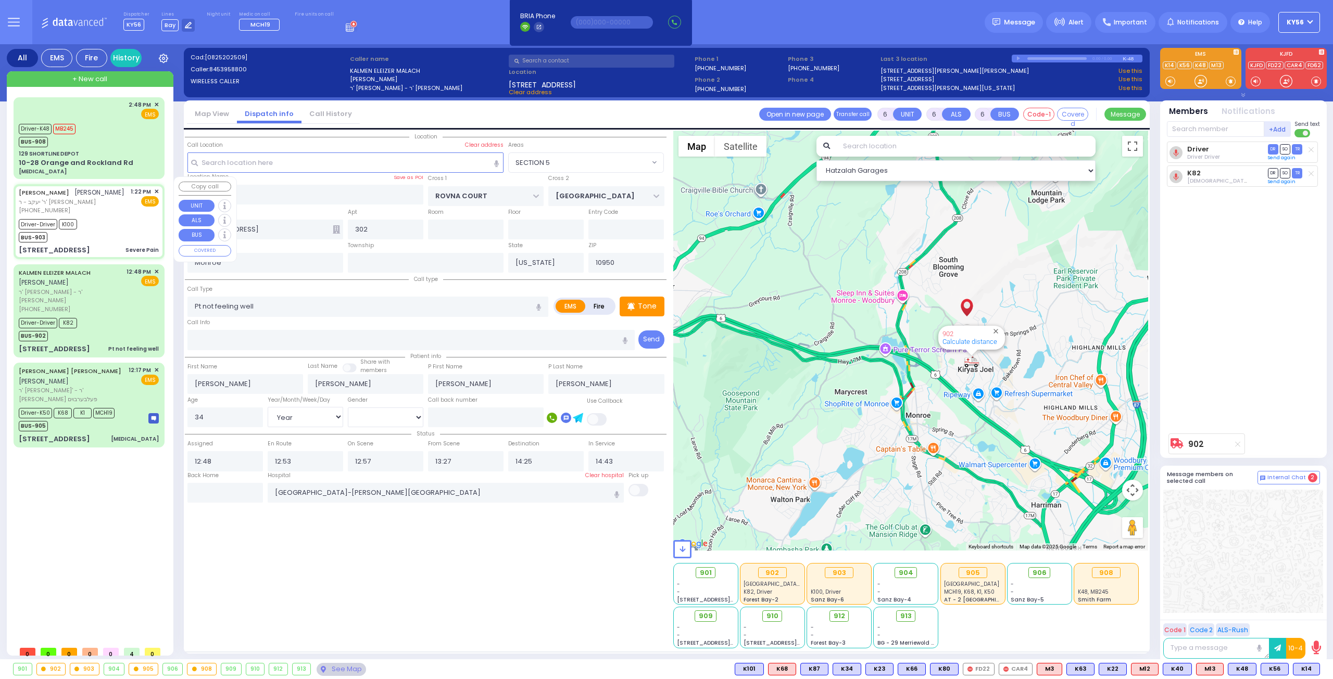
select select
type input "Severe Pain"
radio input "true"
type input "YITZCHOK"
type input "[PERSON_NAME]"
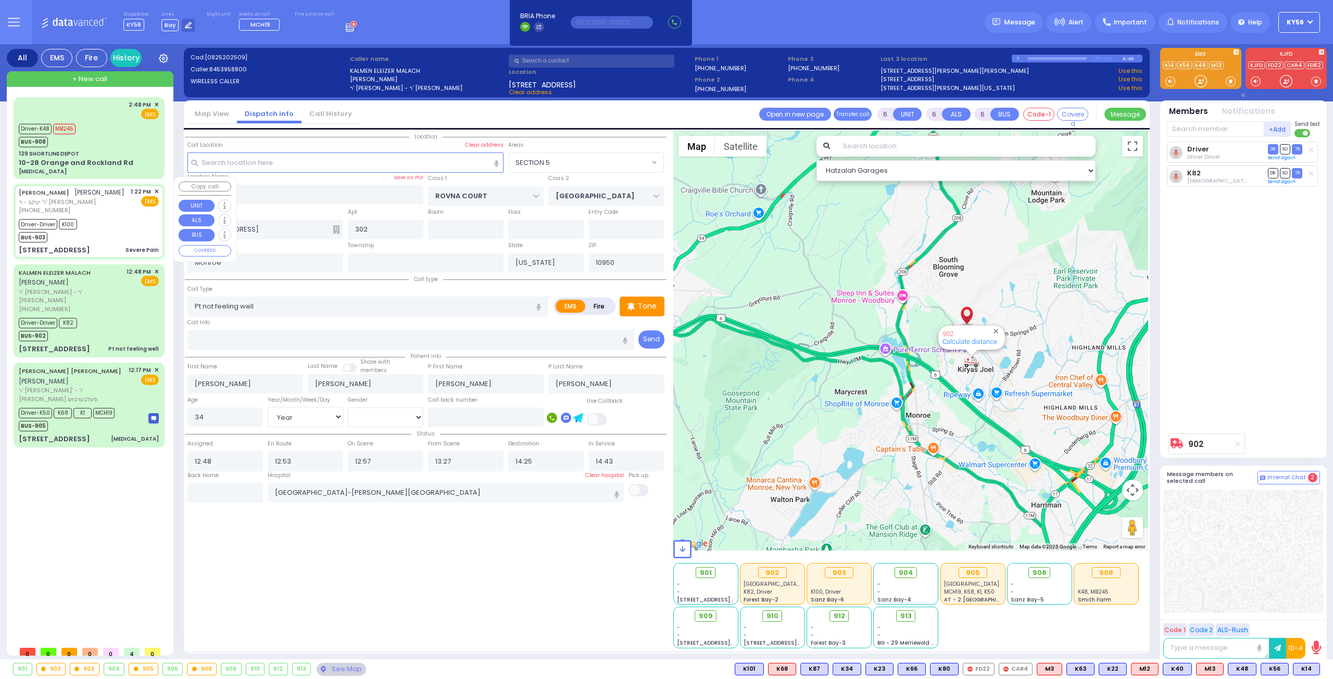
type input "[PERSON_NAME]"
type input "21"
select select "Year"
select select "[DEMOGRAPHIC_DATA]"
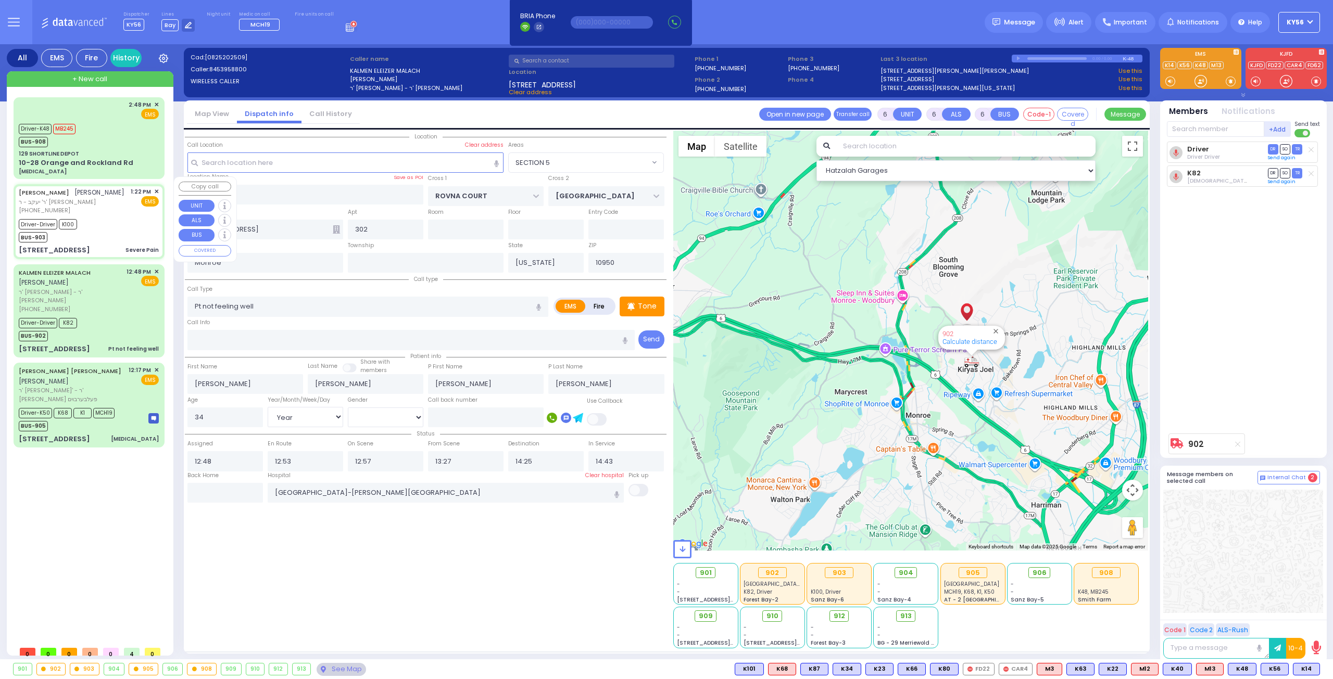
type input "13:22"
type input "13:39"
type input "13:53"
type input "15:17"
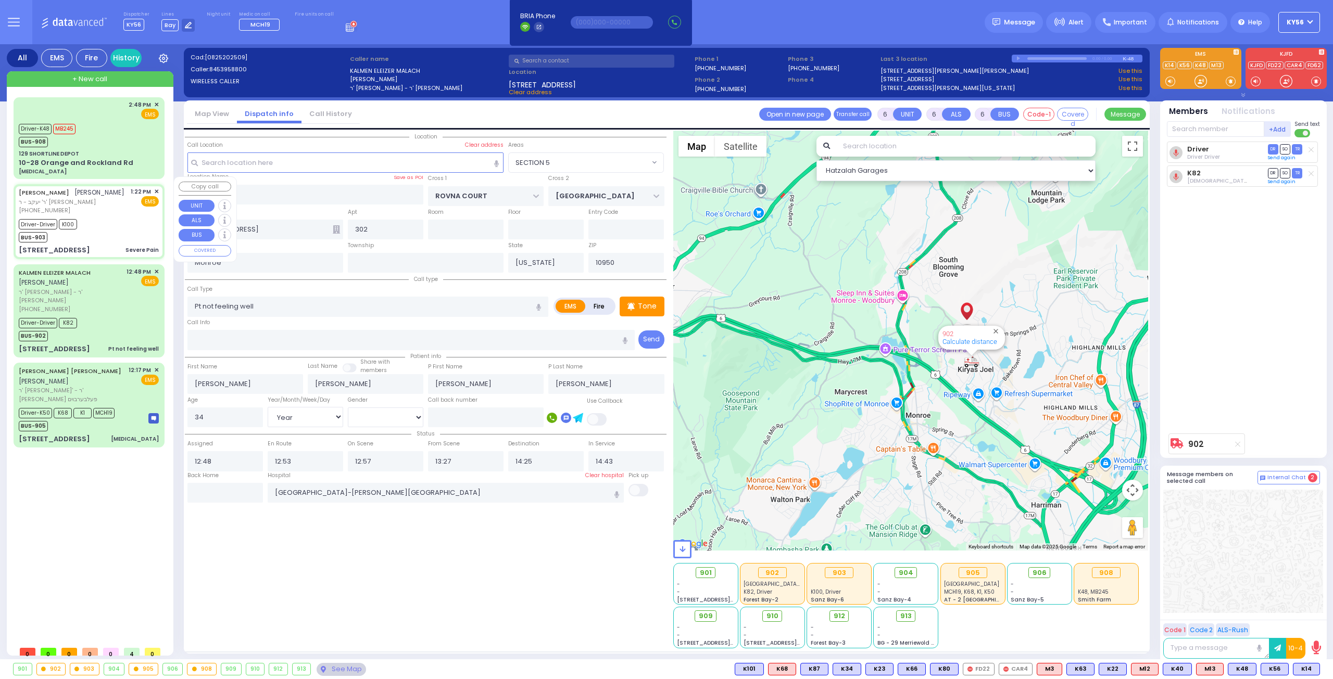
type input "15:28"
type input "[GEOGRAPHIC_DATA]"
type input "VAYOEL MOSHE COURT"
type input "[STREET_ADDRESS]"
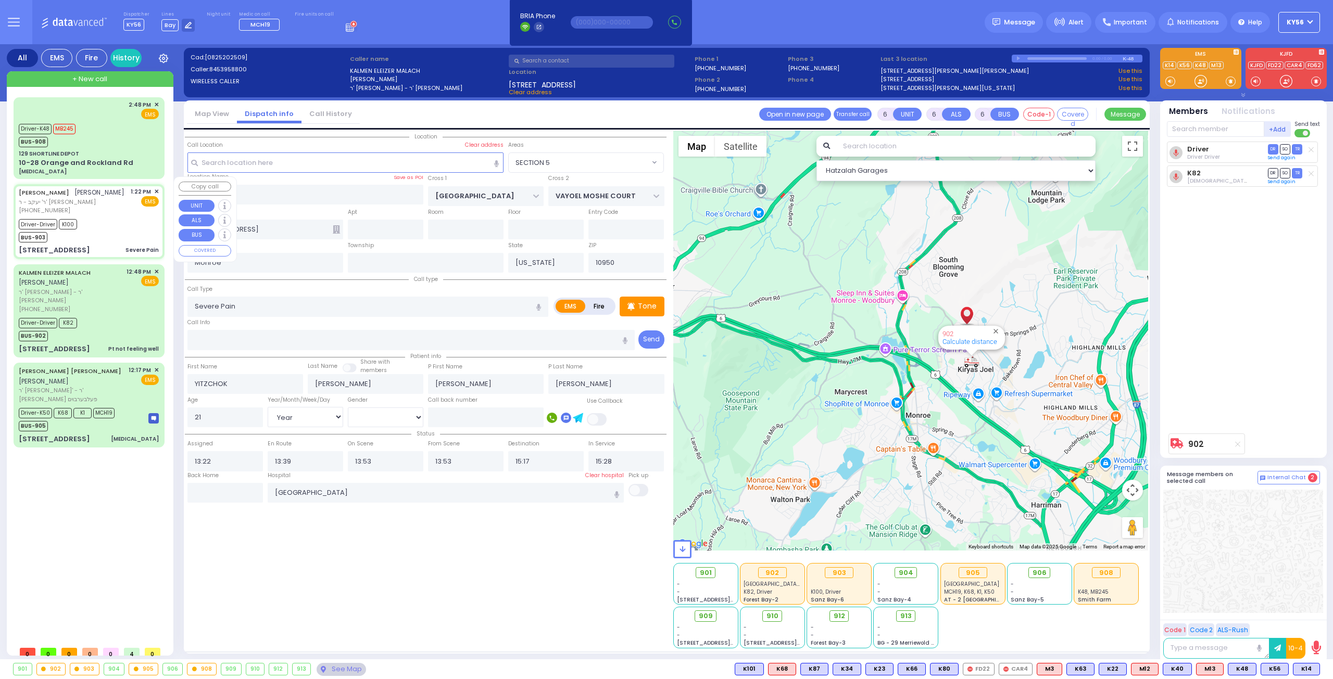
select select "SECTION 4"
select select "Hatzalah Garages"
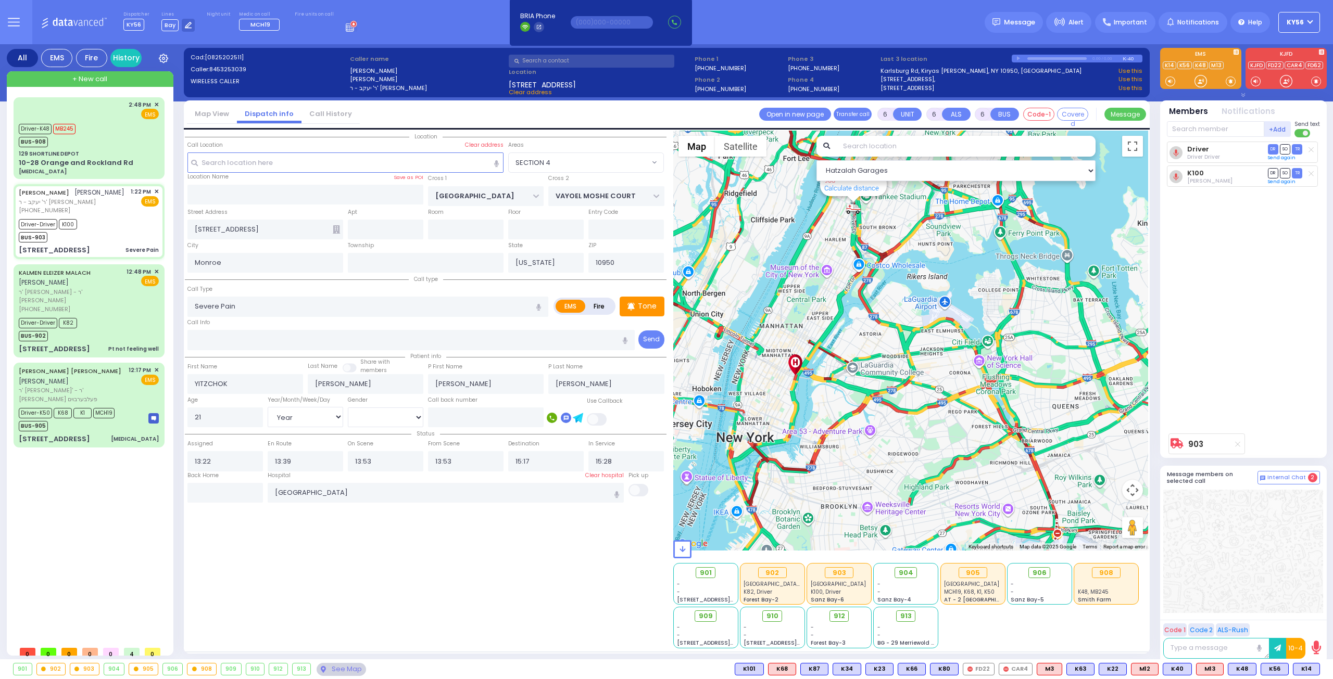
drag, startPoint x: 857, startPoint y: 346, endPoint x: 941, endPoint y: 314, distance: 90.1
click at [941, 314] on div "903 Calculate distance" at bounding box center [910, 341] width 475 height 420
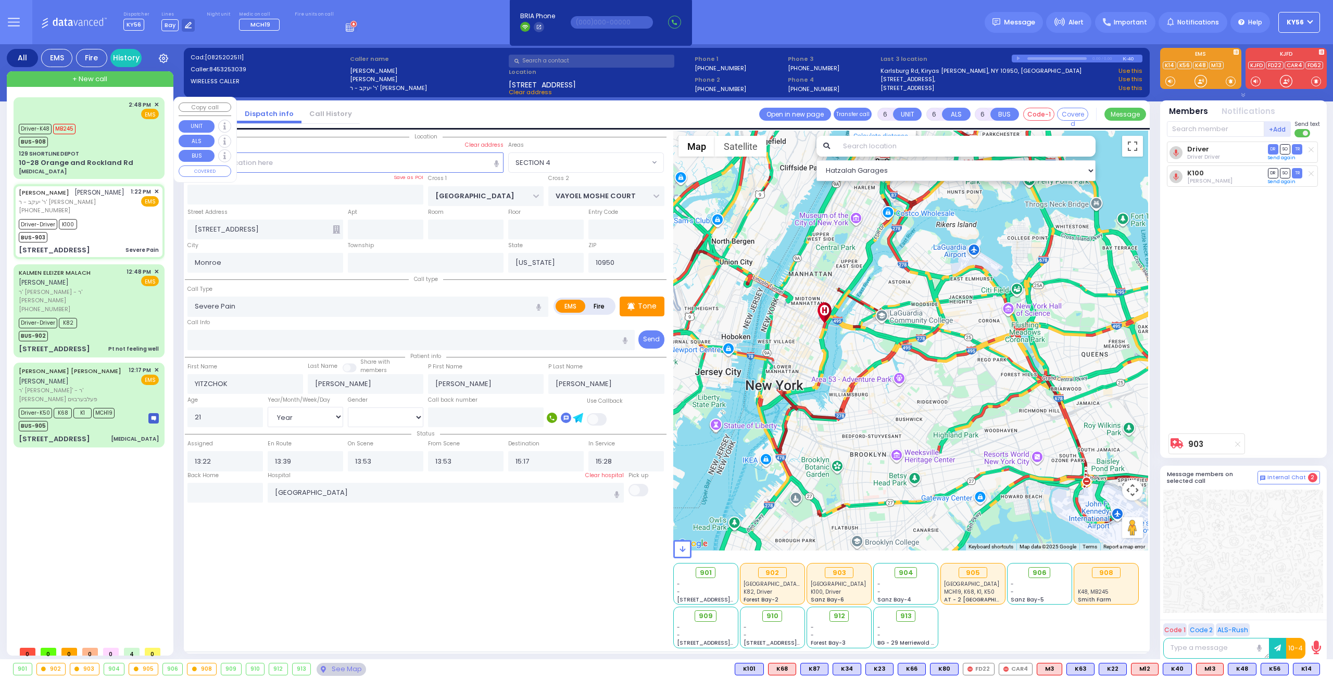
click at [97, 144] on div "Driver-K48 MB245 BUS-908" at bounding box center [89, 134] width 140 height 26
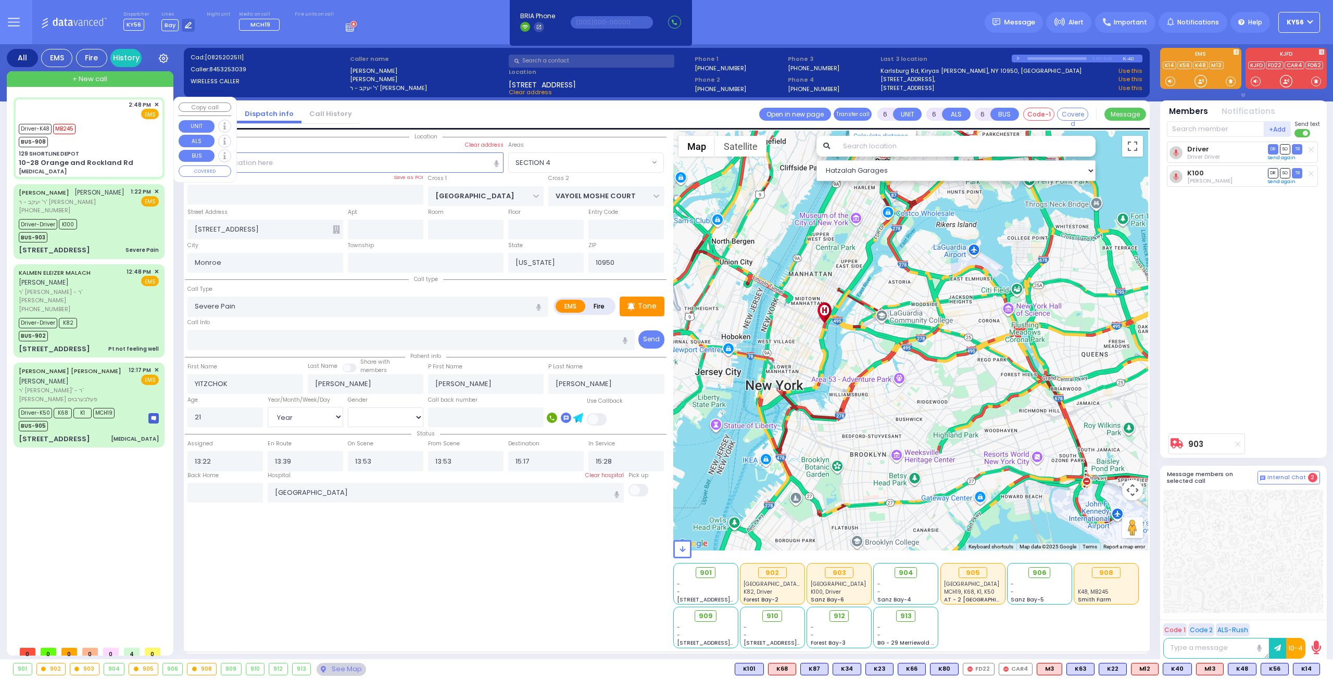
select select
type input "[MEDICAL_DATA]"
radio input "true"
type input "Unknown"
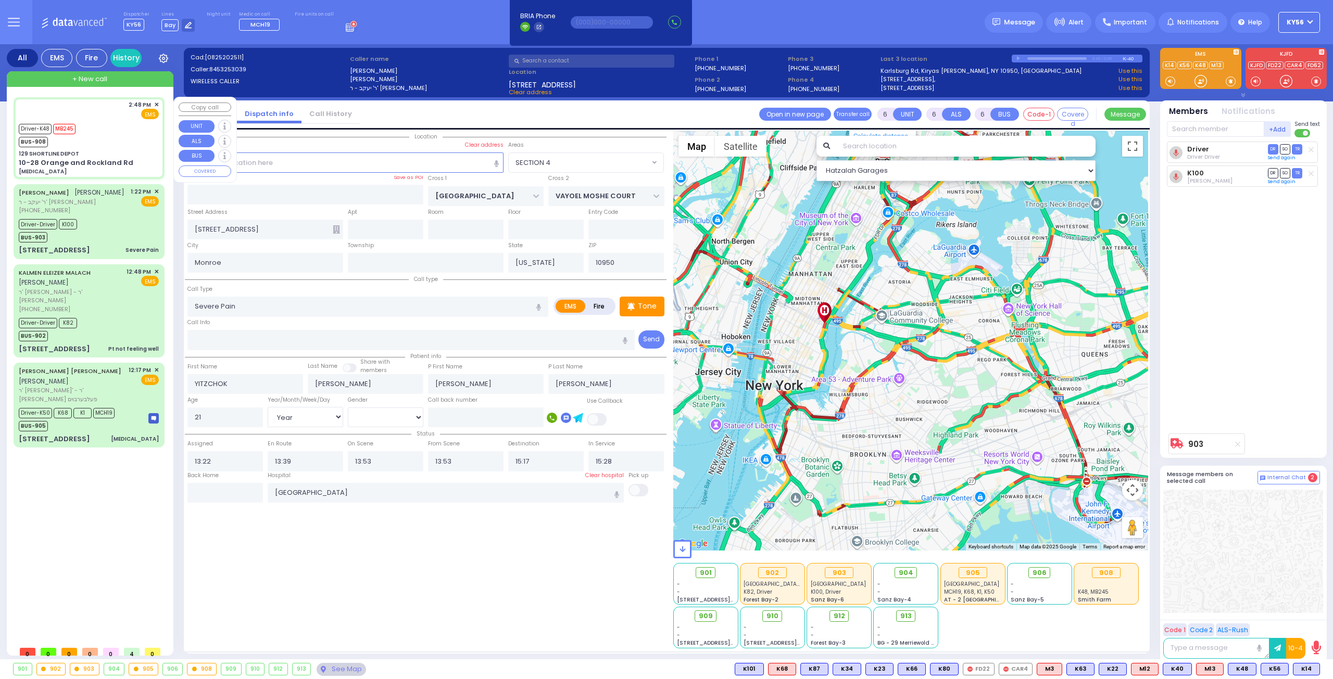
select select "Year"
select select
type input "14:48"
type input "14:49"
type input "15:38"
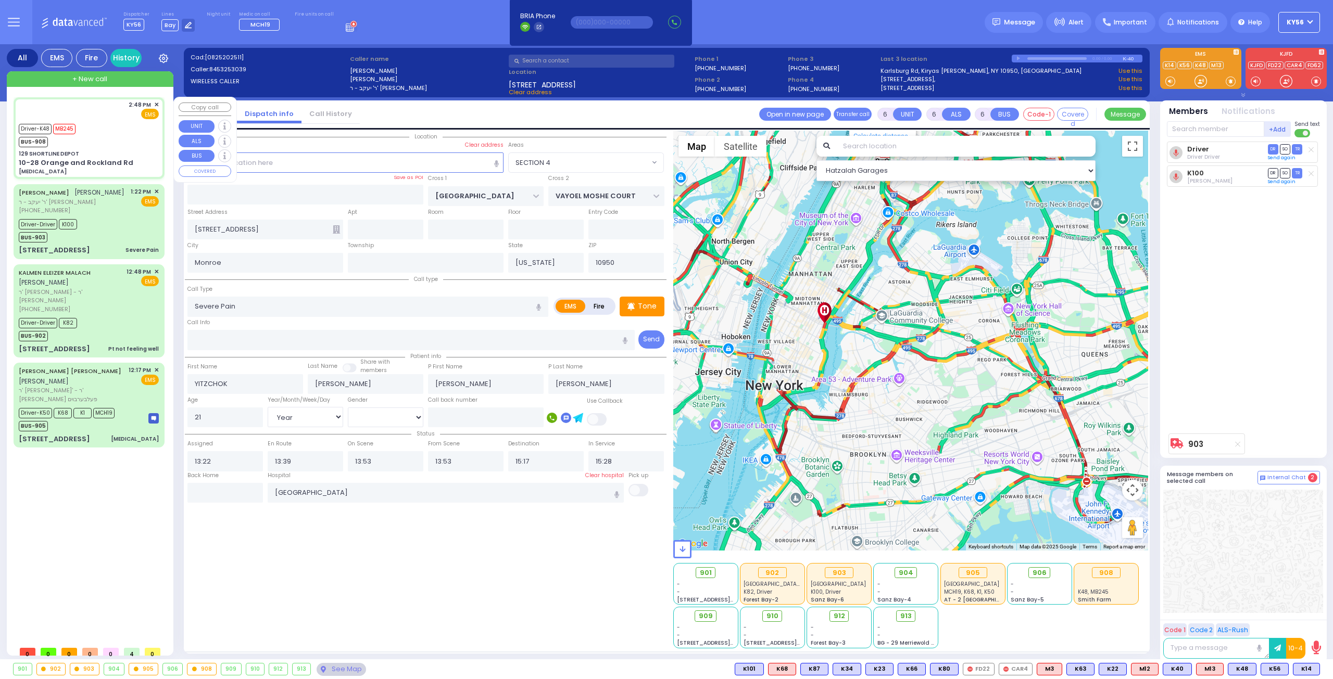
type input "15:48"
select select "Hatzalah Garages"
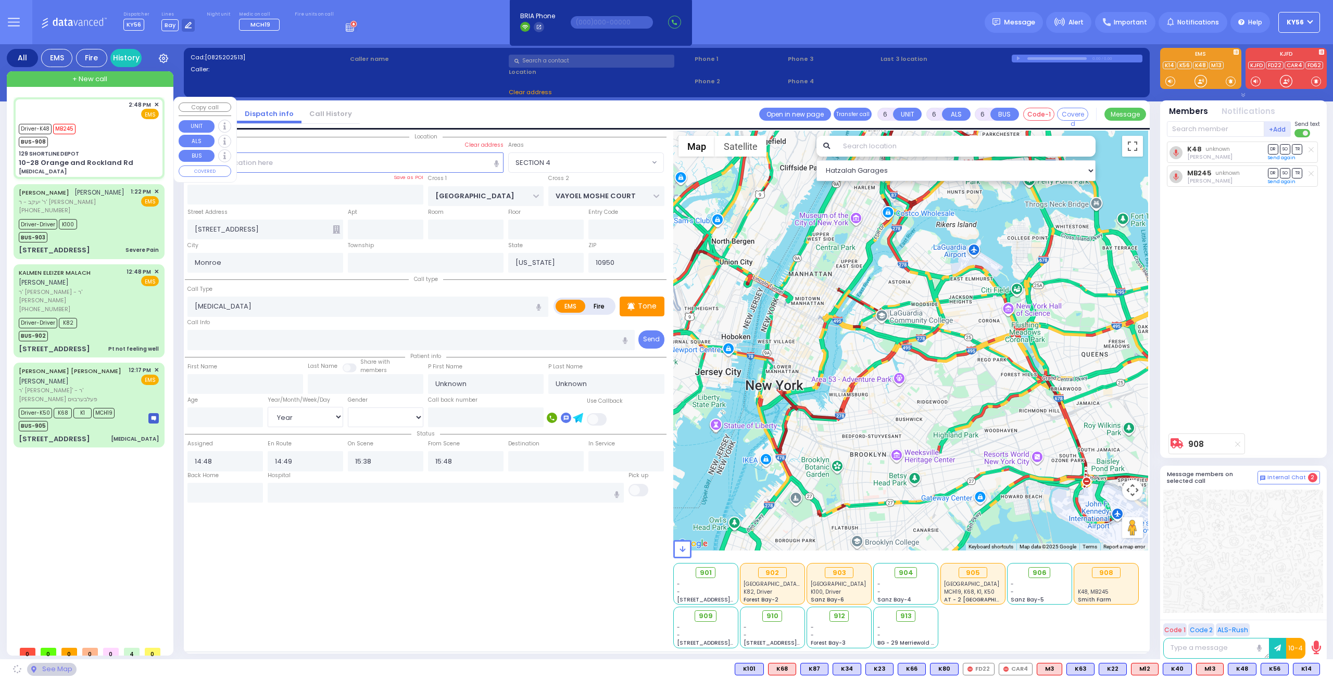
type input "129 SHORTLINE DEPOT"
type input "10-28 Orange and Rockland Rd"
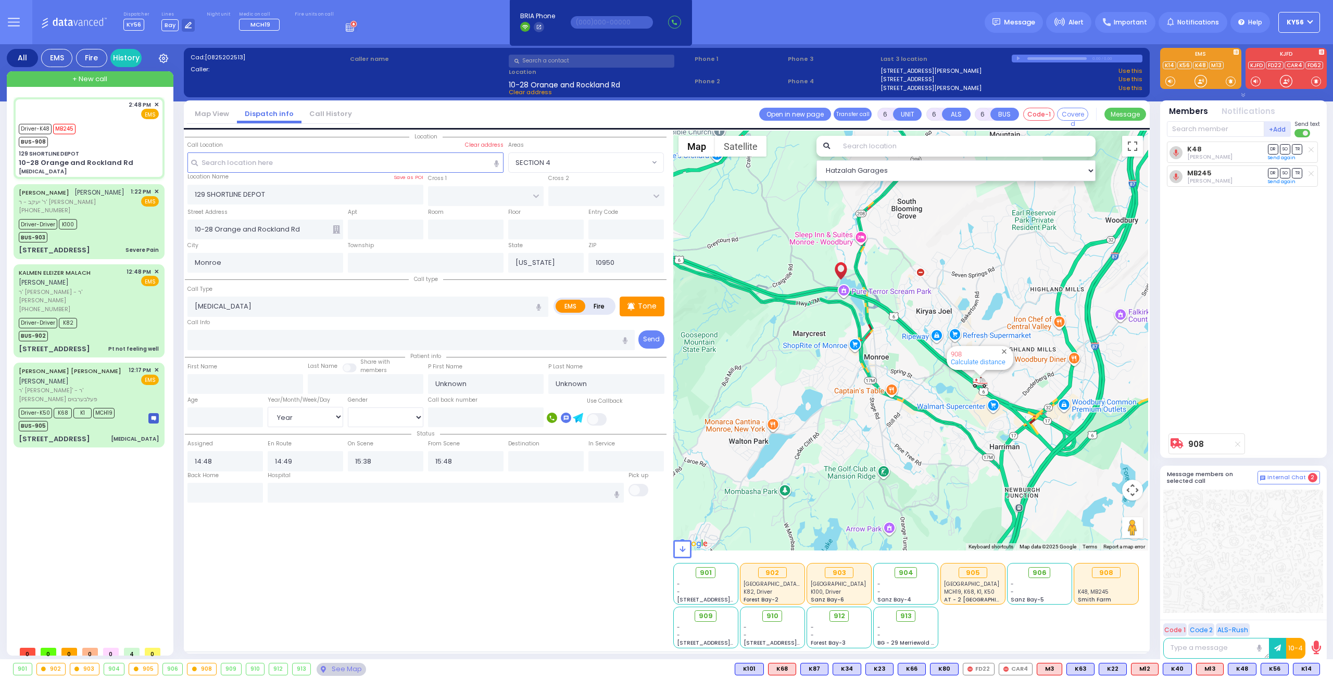
select select
radio input "true"
select select "Year"
select select "Hatzalah Garages"
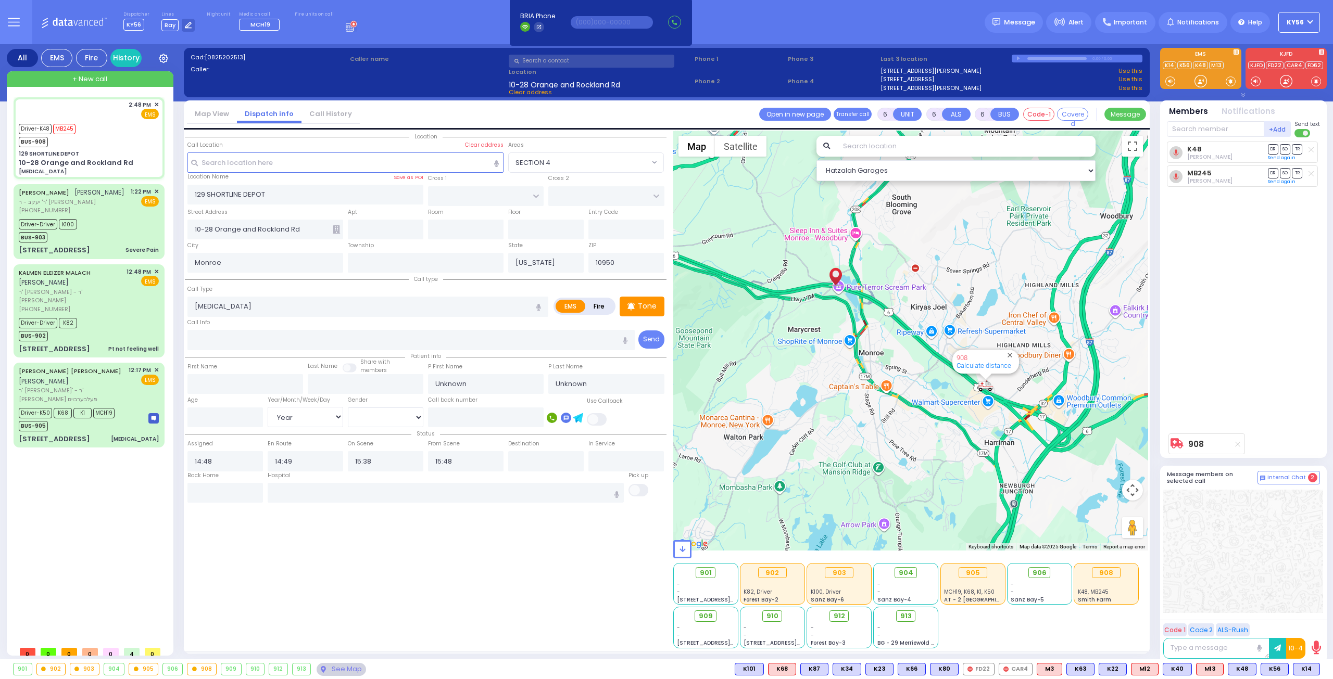
select select
radio input "true"
select select "Year"
select select "Hatzalah Garages"
select select
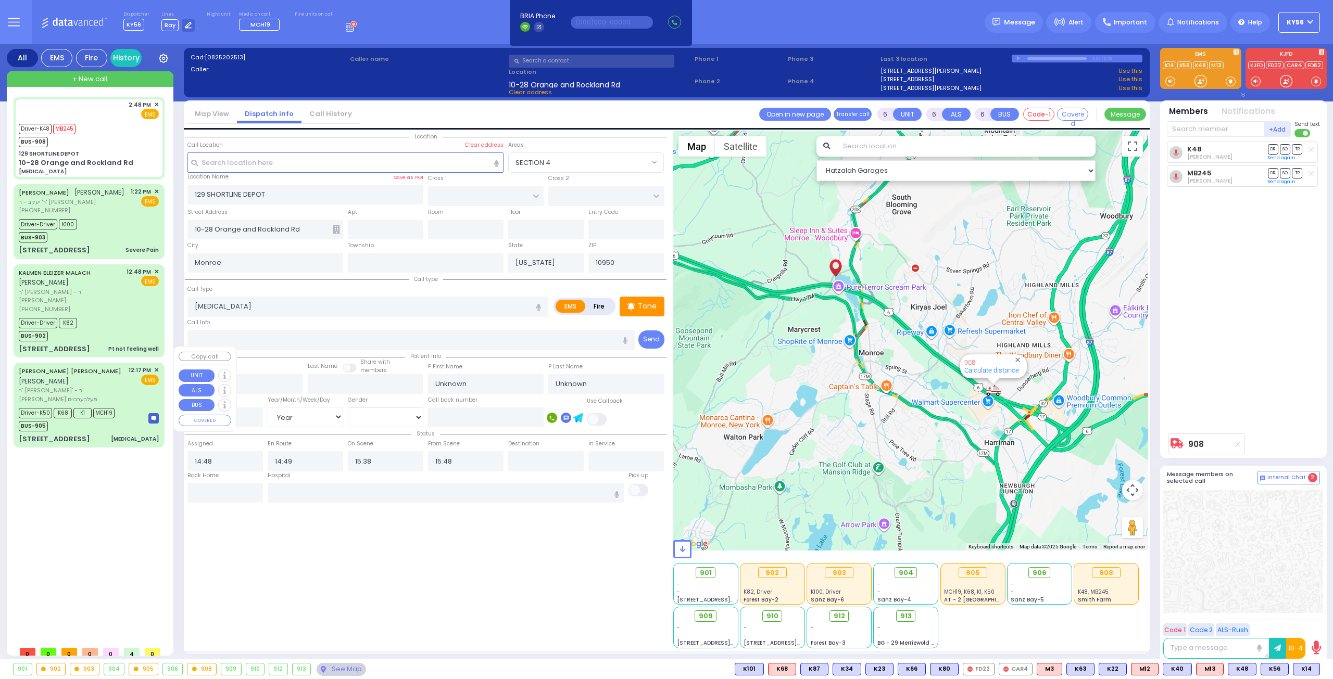
radio input "true"
select select "Year"
select select "Hatzalah Garages"
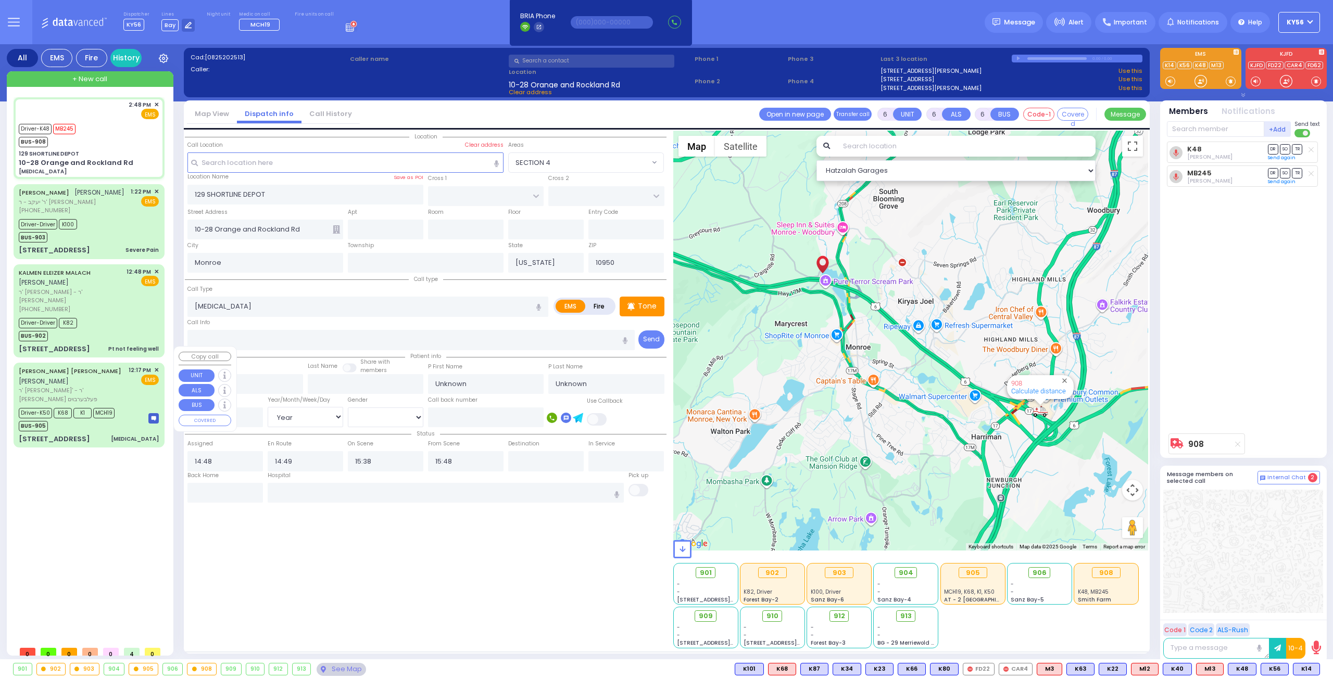
select select
radio input "true"
select select "Year"
select select "Hatzalah Garages"
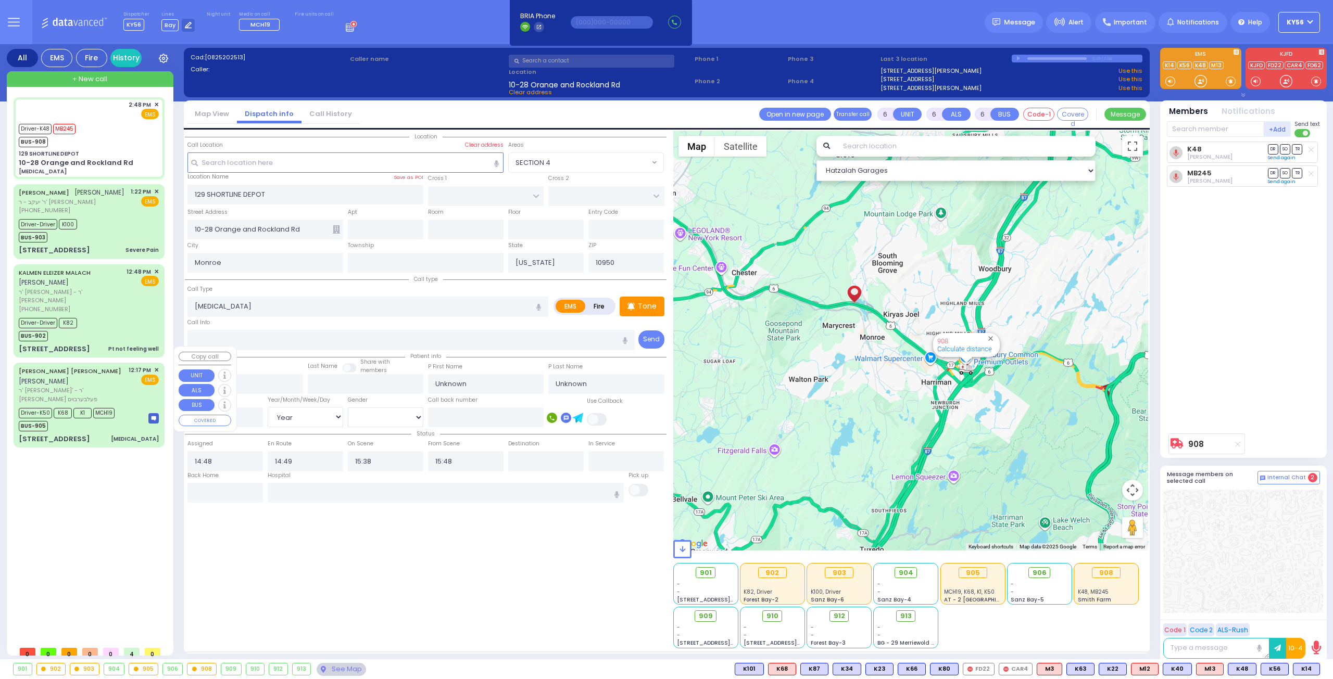
select select
radio input "true"
select select "Year"
select select "Hatzalah Garages"
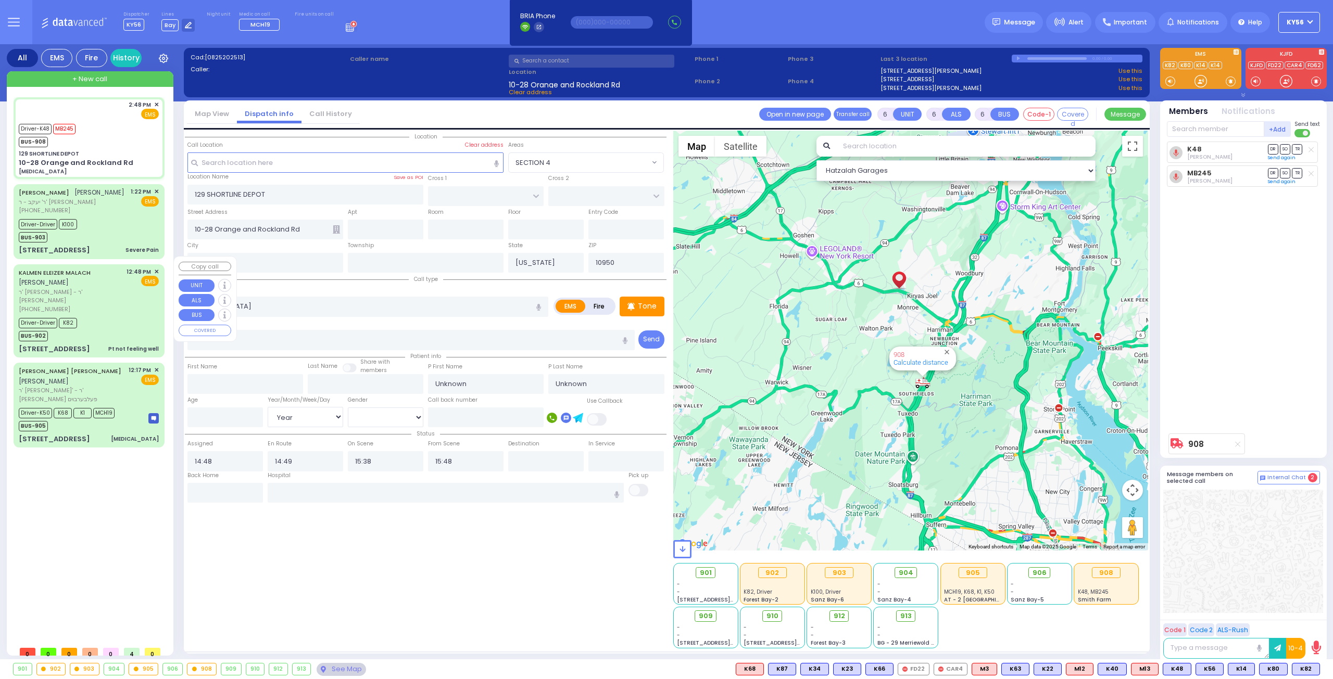
click at [120, 315] on div "Driver-Driver K82 BUS-902" at bounding box center [89, 328] width 140 height 26
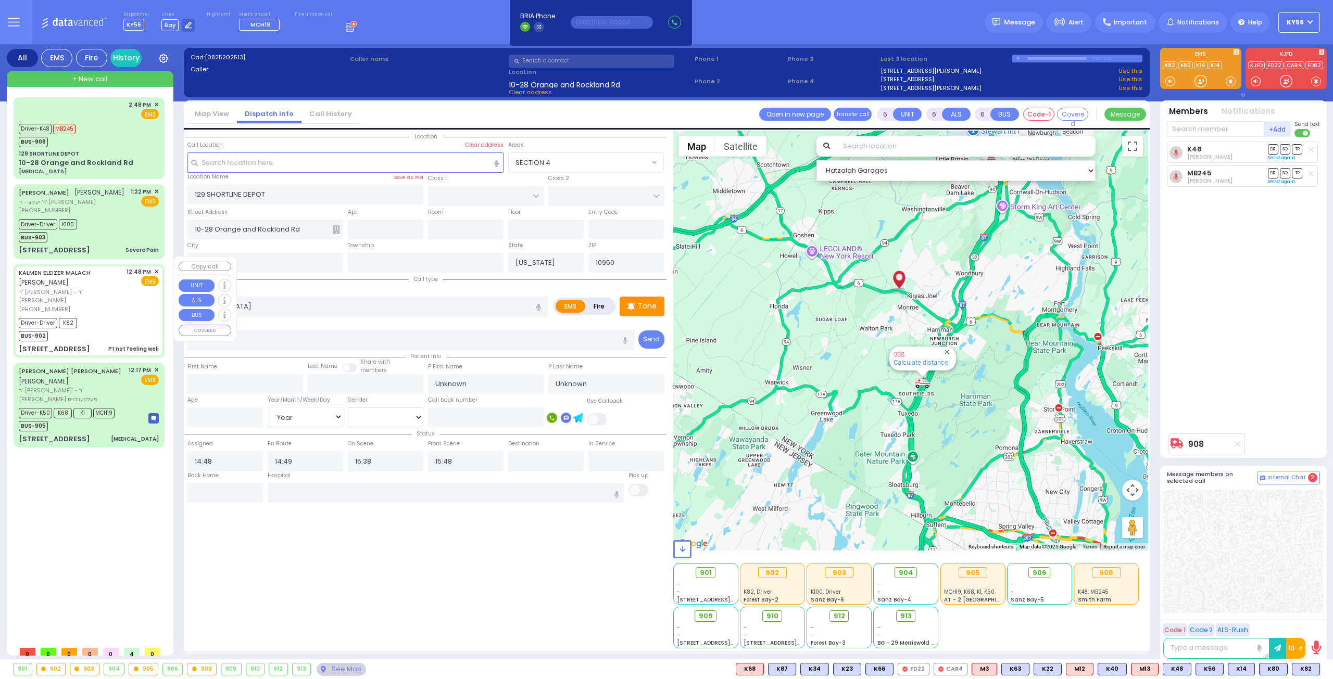
select select
type input "Pt not feeling well"
radio input "true"
type input "[PERSON_NAME]"
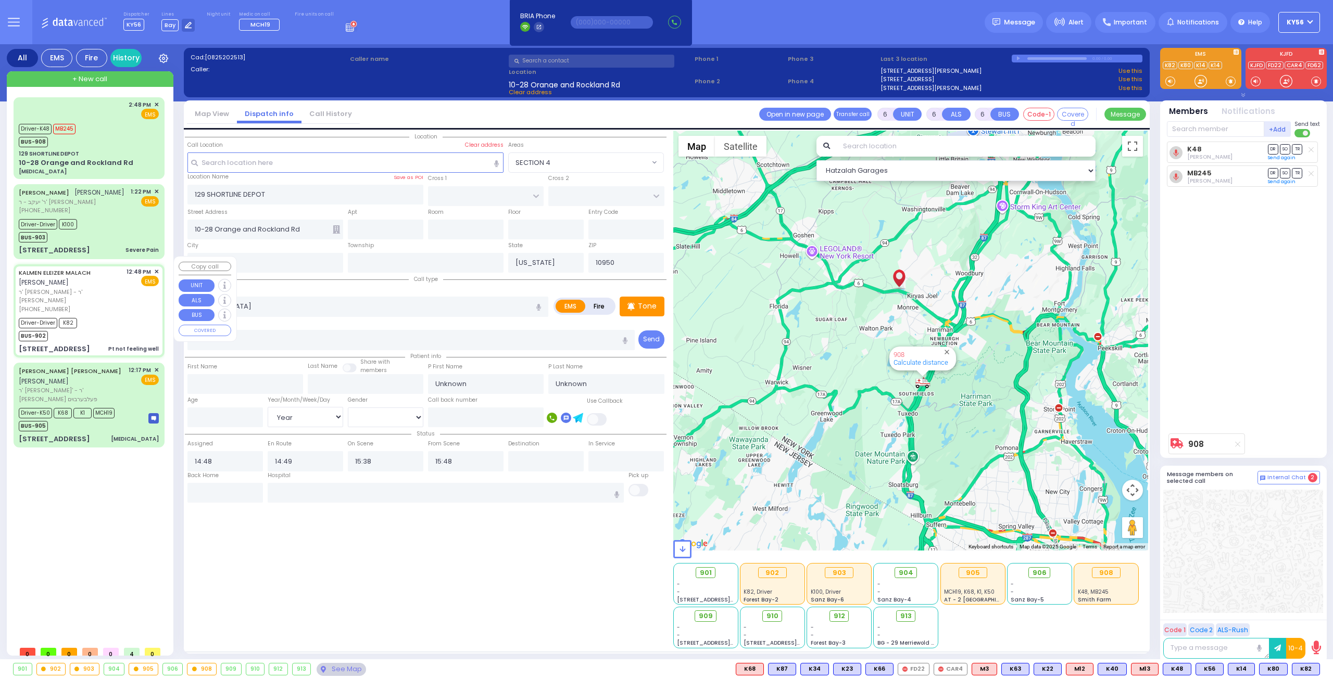
type input "[PERSON_NAME]"
type input "34"
select select "Year"
select select "[DEMOGRAPHIC_DATA]"
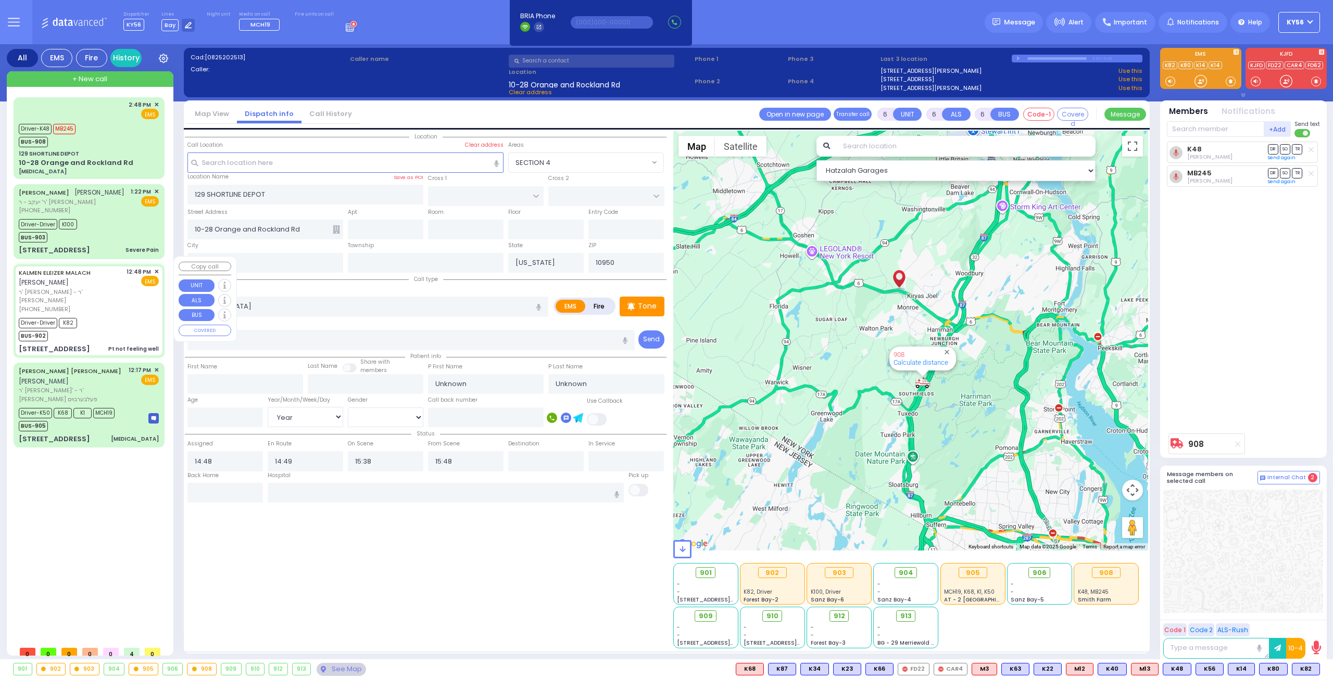
type input "12:48"
type input "12:53"
type input "12:57"
type input "13:27"
type input "14:25"
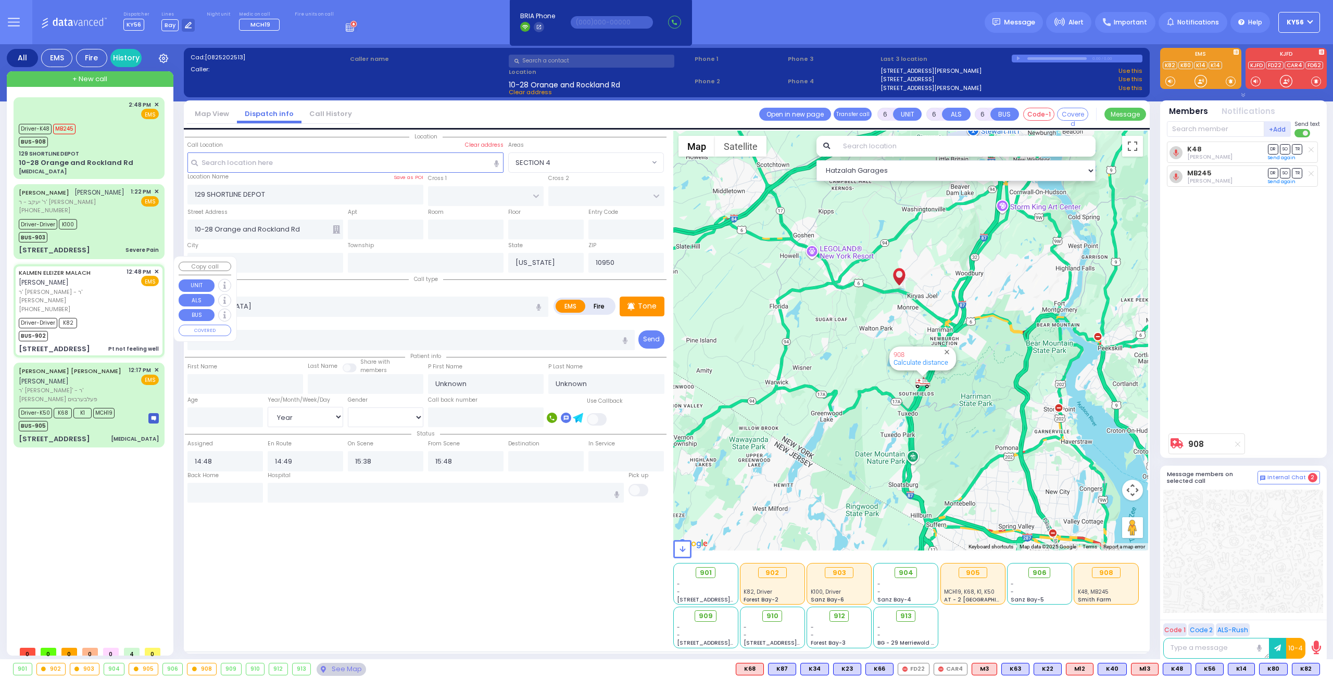
type input "14:43"
type input "[GEOGRAPHIC_DATA]-[PERSON_NAME][GEOGRAPHIC_DATA]"
type input "ROVNA COURT"
type input "[GEOGRAPHIC_DATA]"
type input "[STREET_ADDRESS]"
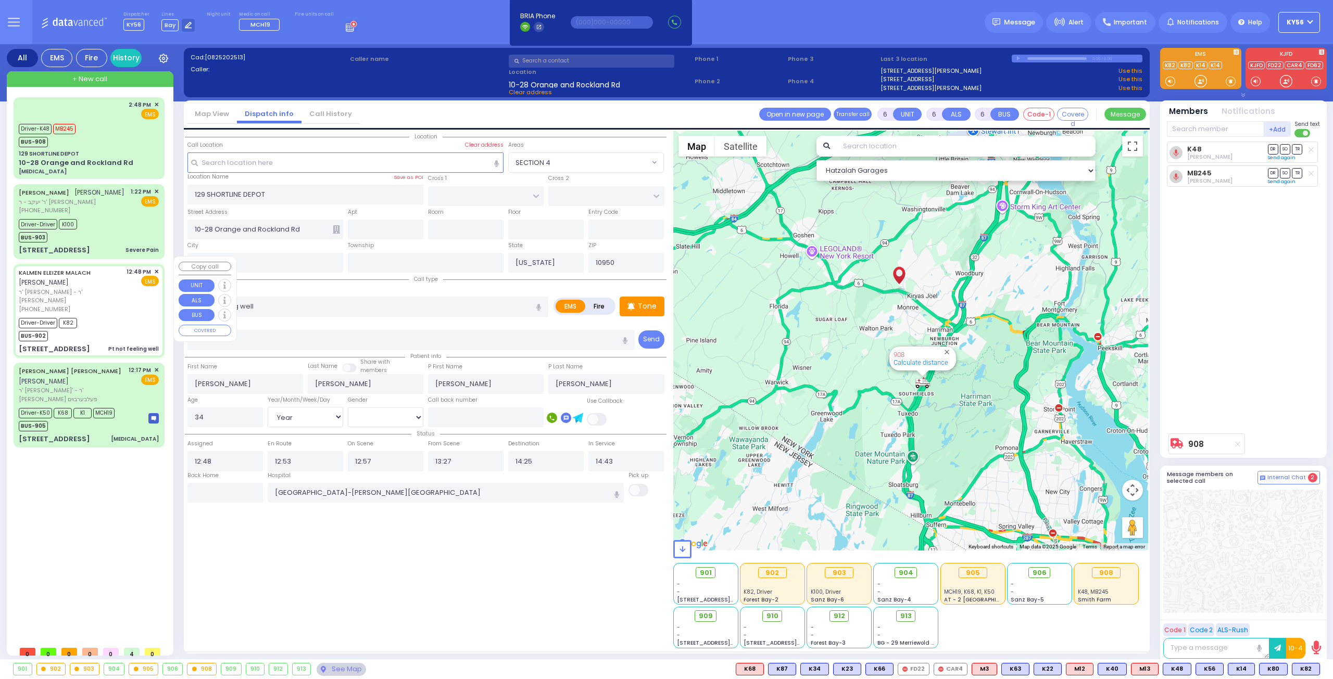
type input "302"
select select "SECTION 5"
select select "Hatzalah Garages"
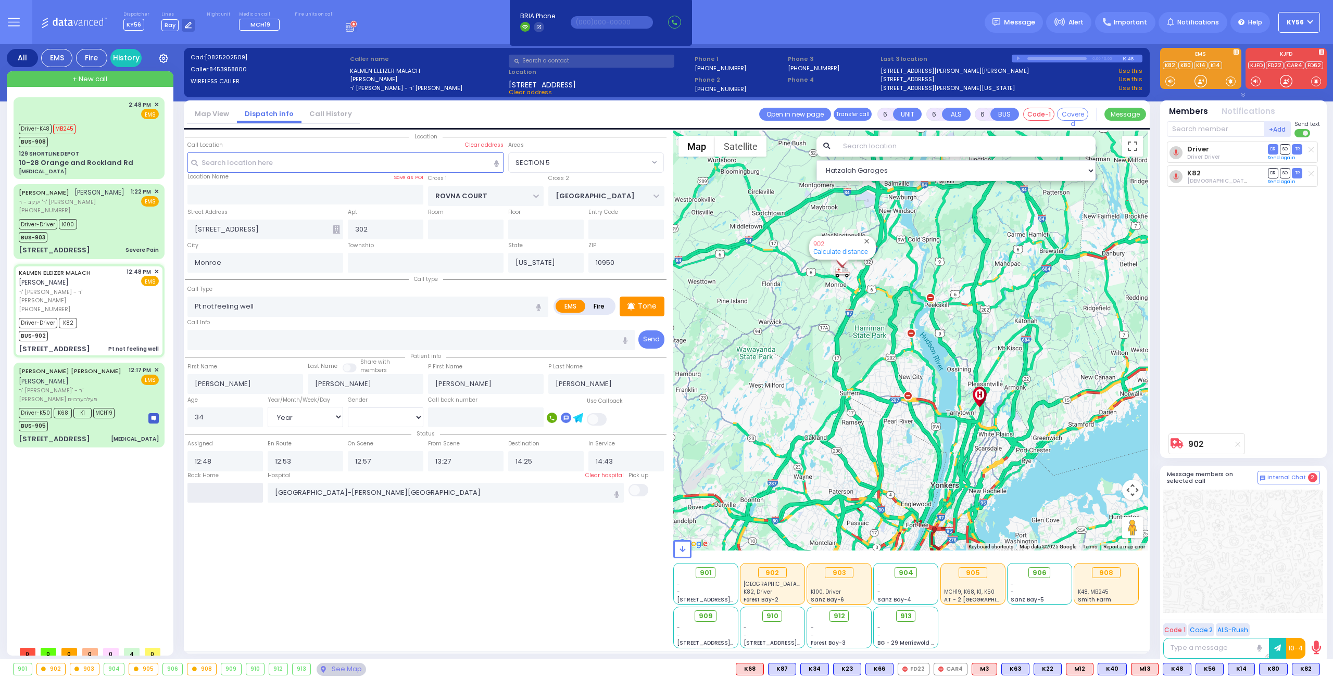
click at [232, 487] on input "text" at bounding box center [224, 493] width 75 height 20
type input "15:58"
select select
radio input "true"
